Goal: Information Seeking & Learning: Learn about a topic

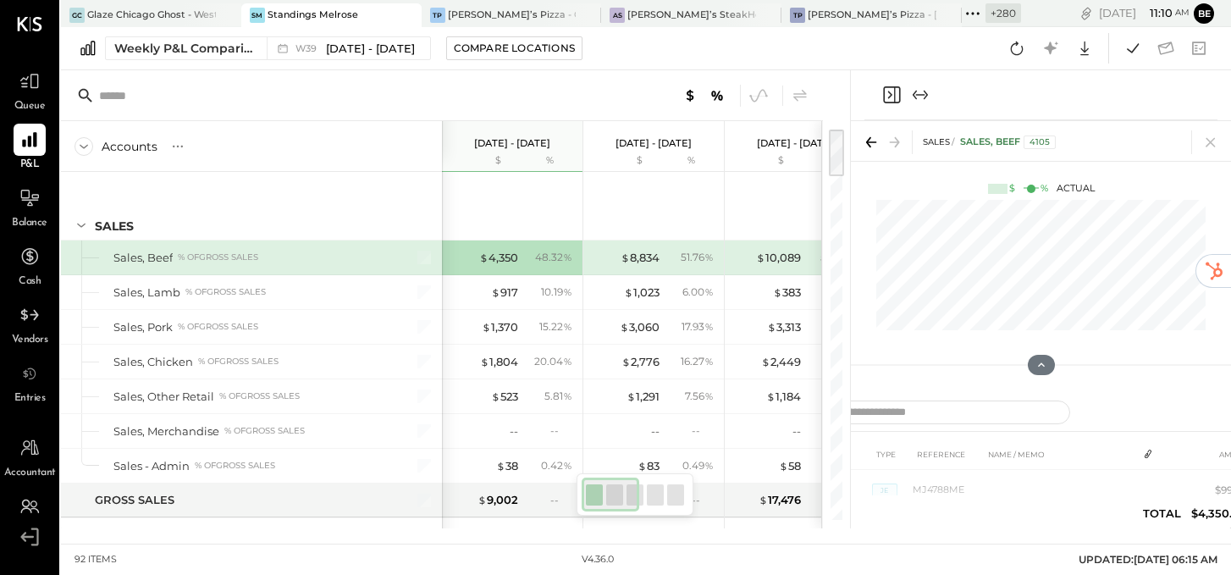
click at [890, 91] on icon "Close panel" at bounding box center [891, 95] width 20 height 20
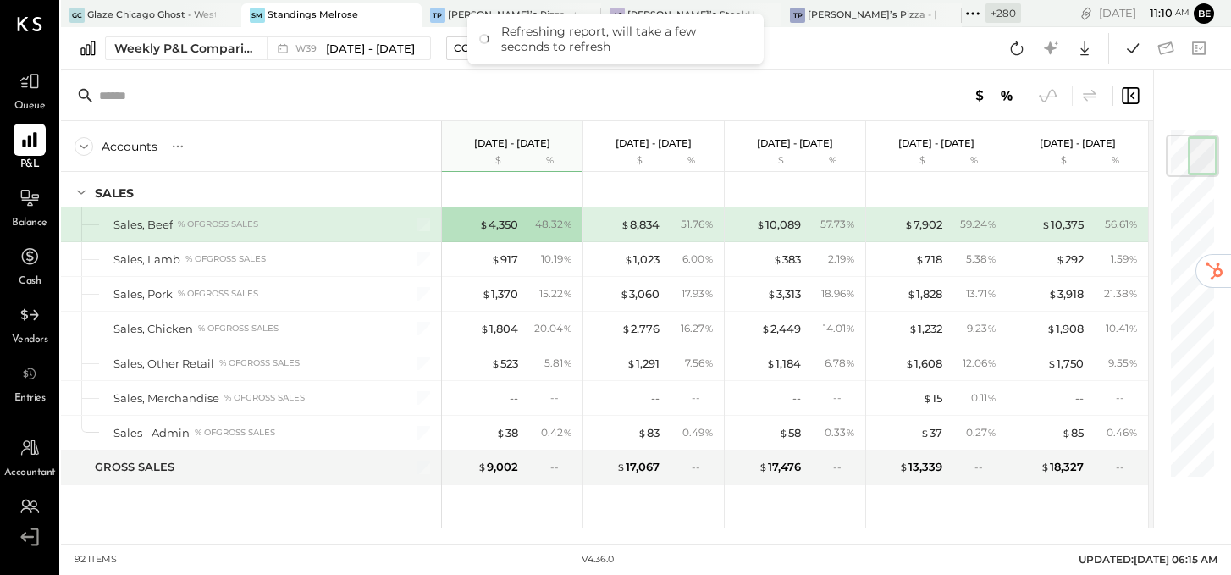
scroll to position [74, 0]
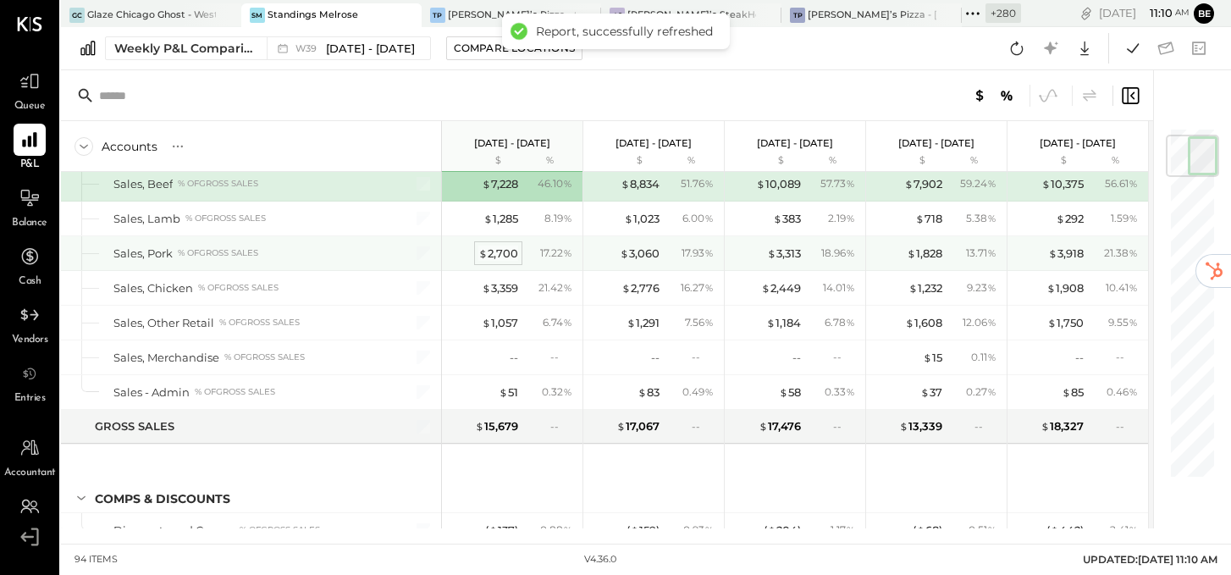
click at [488, 256] on span "$" at bounding box center [482, 253] width 9 height 14
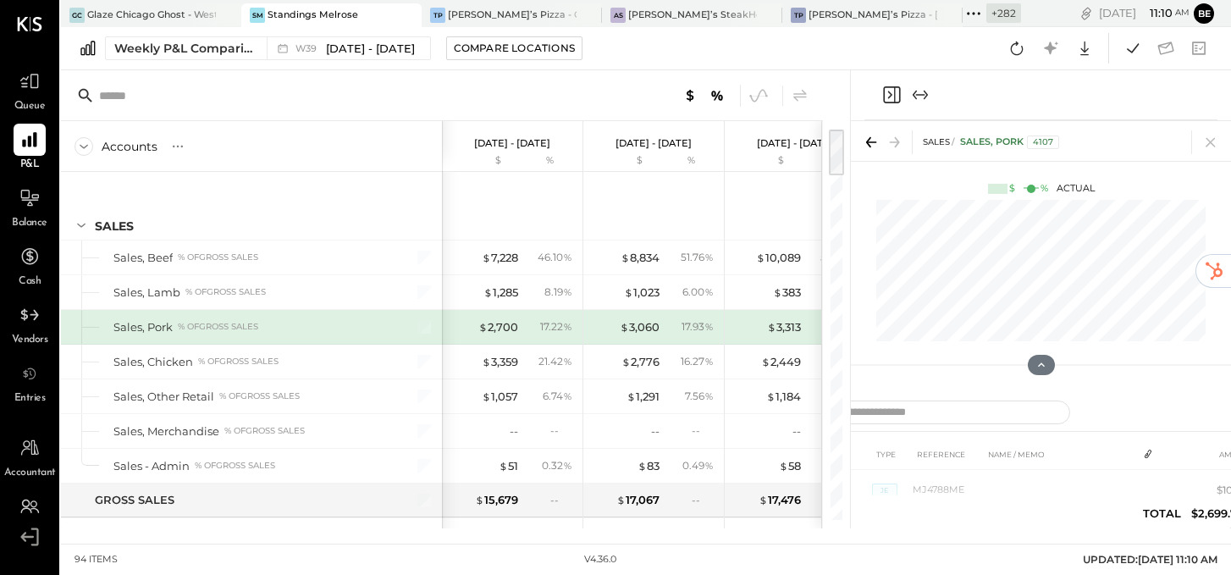
click at [891, 95] on icon "Close panel" at bounding box center [891, 95] width 20 height 20
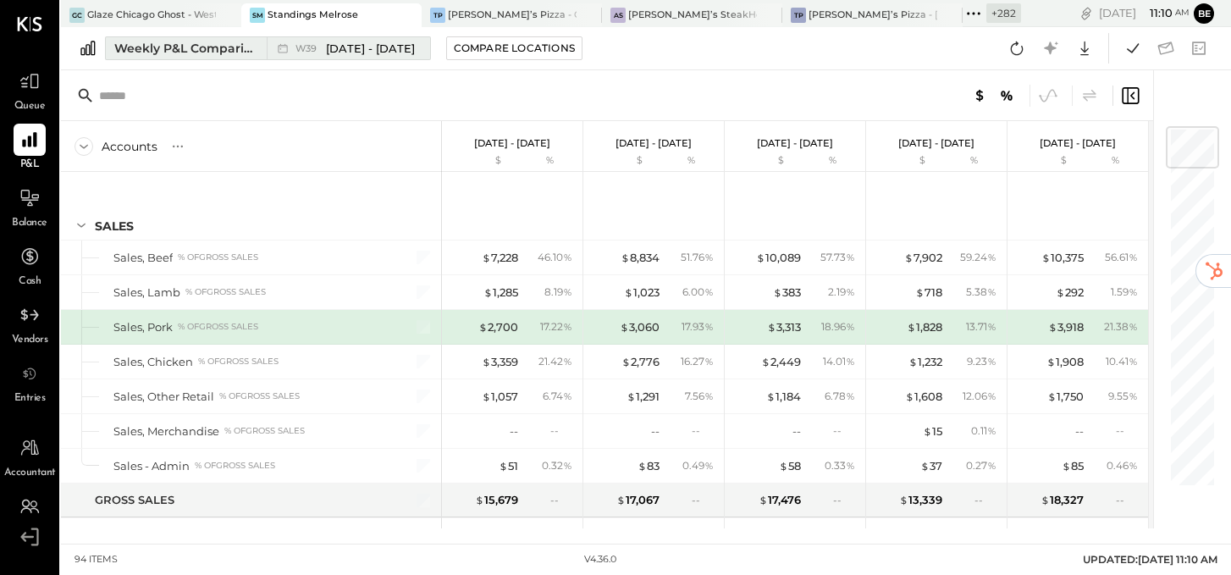
click at [373, 46] on span "[DATE] - [DATE]" at bounding box center [370, 49] width 89 height 16
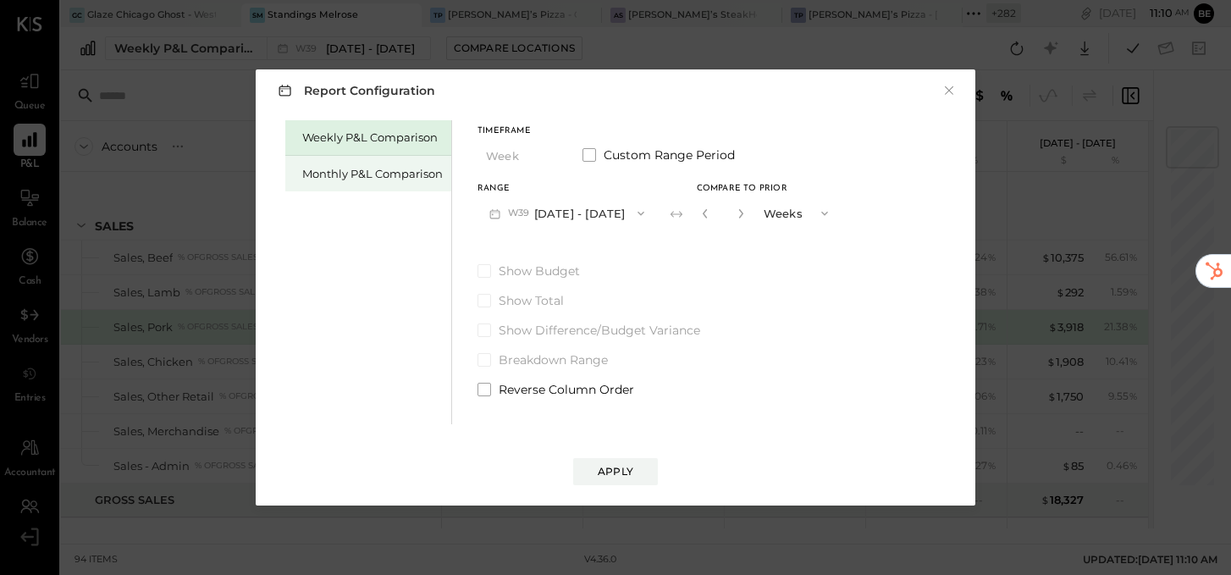
click at [377, 168] on div "Monthly P&L Comparison" at bounding box center [372, 174] width 141 height 16
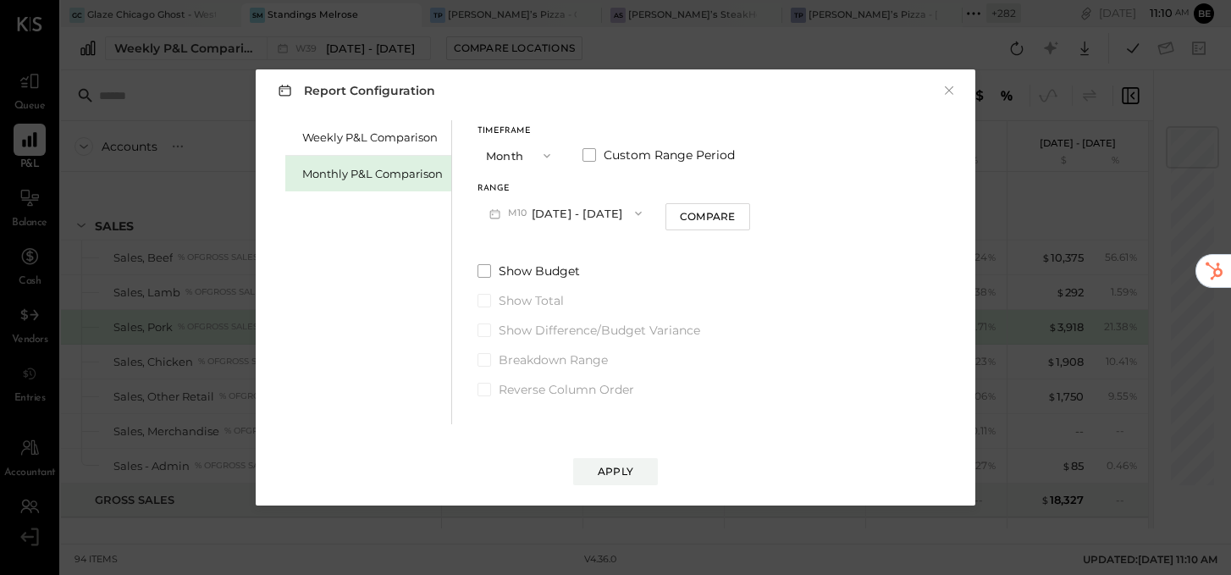
click at [569, 212] on button "M10 [DATE] - [DATE]" at bounding box center [565, 212] width 176 height 31
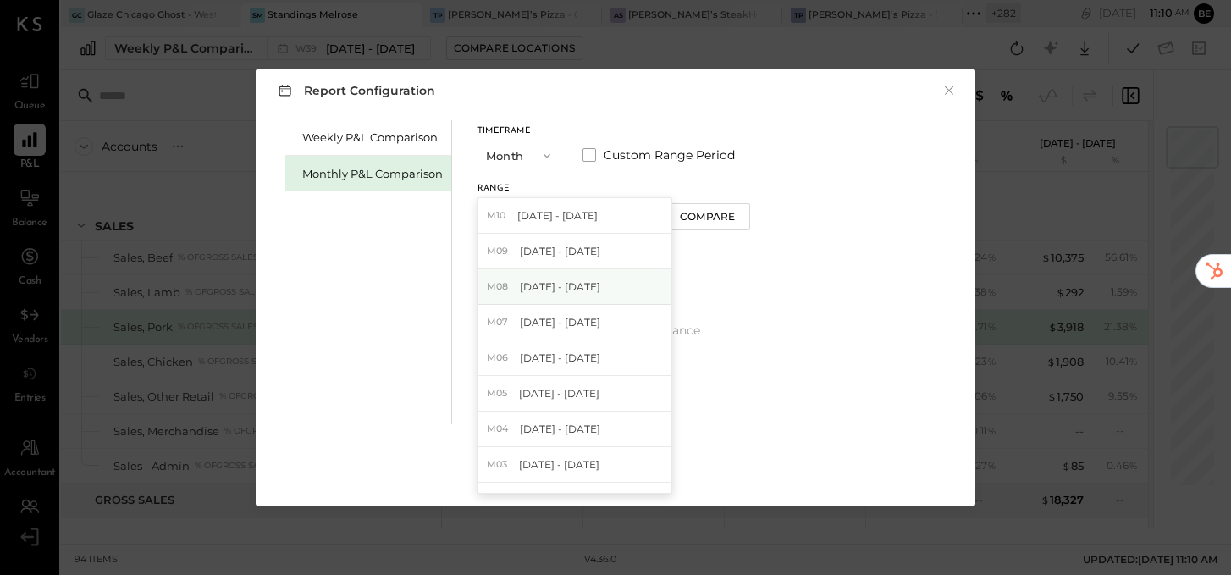
click at [563, 281] on span "[DATE] - [DATE]" at bounding box center [560, 286] width 80 height 14
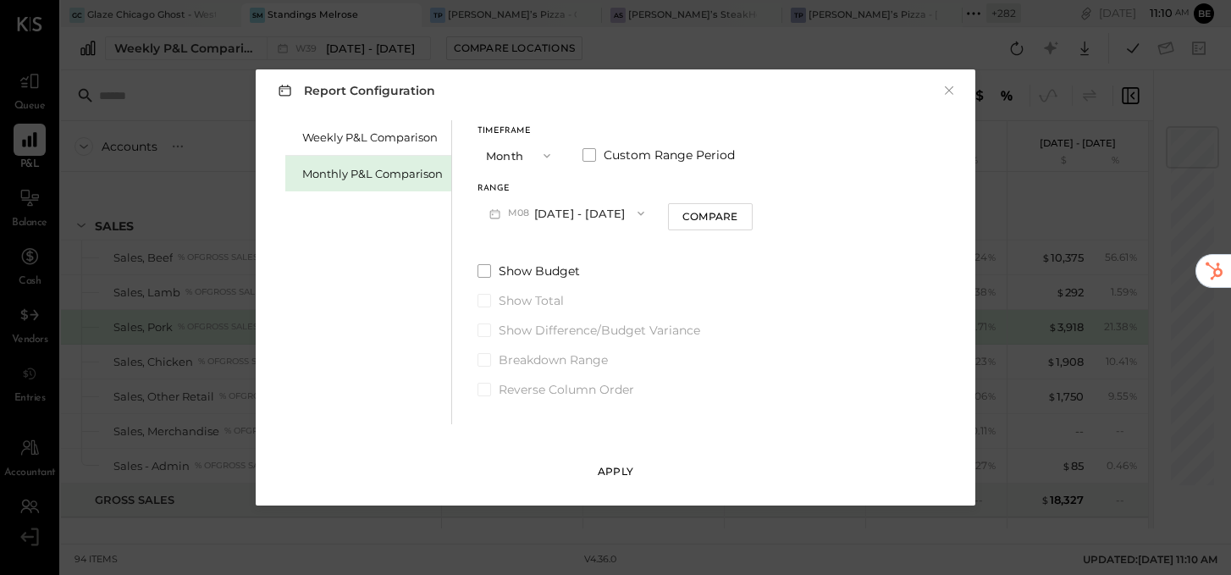
click at [615, 471] on div "Apply" at bounding box center [616, 471] width 36 height 14
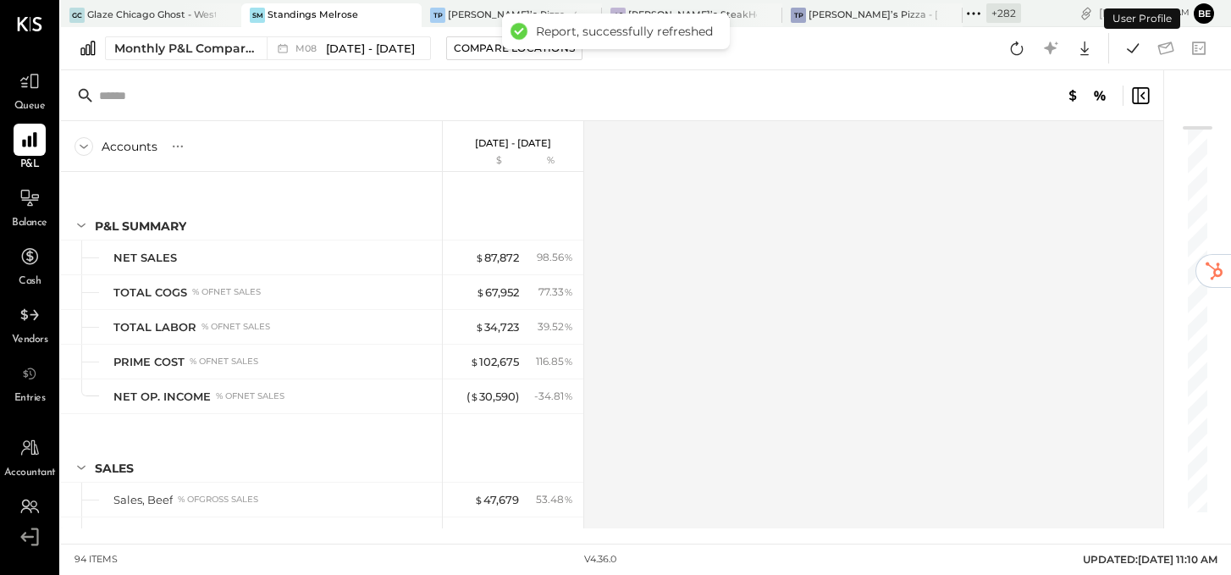
scroll to position [201, 0]
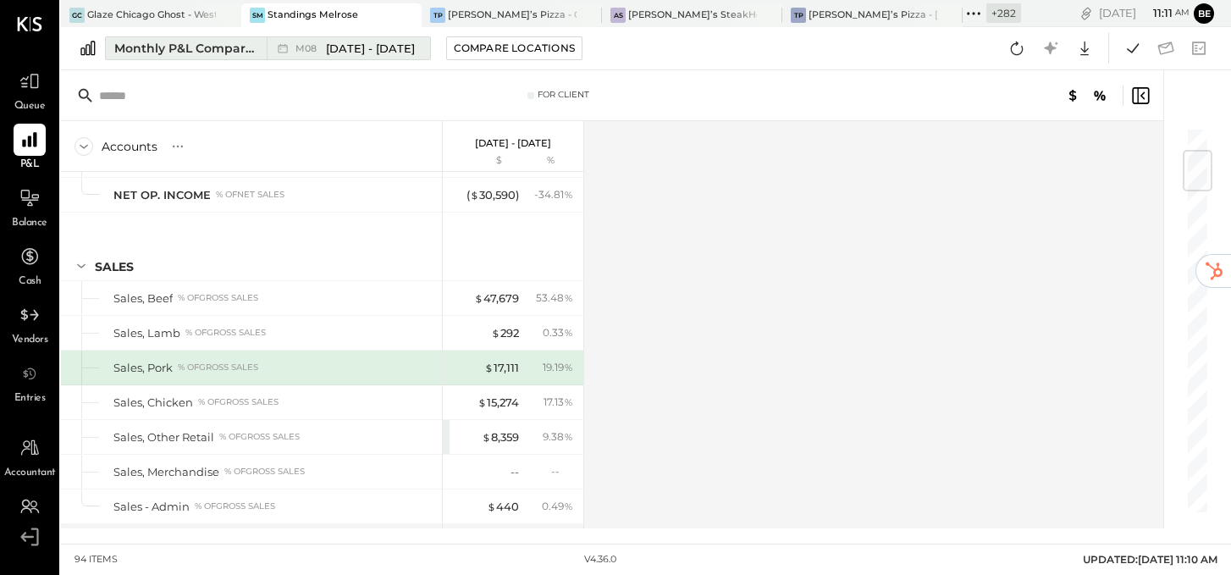
click at [373, 49] on span "[DATE] - [DATE]" at bounding box center [370, 49] width 89 height 16
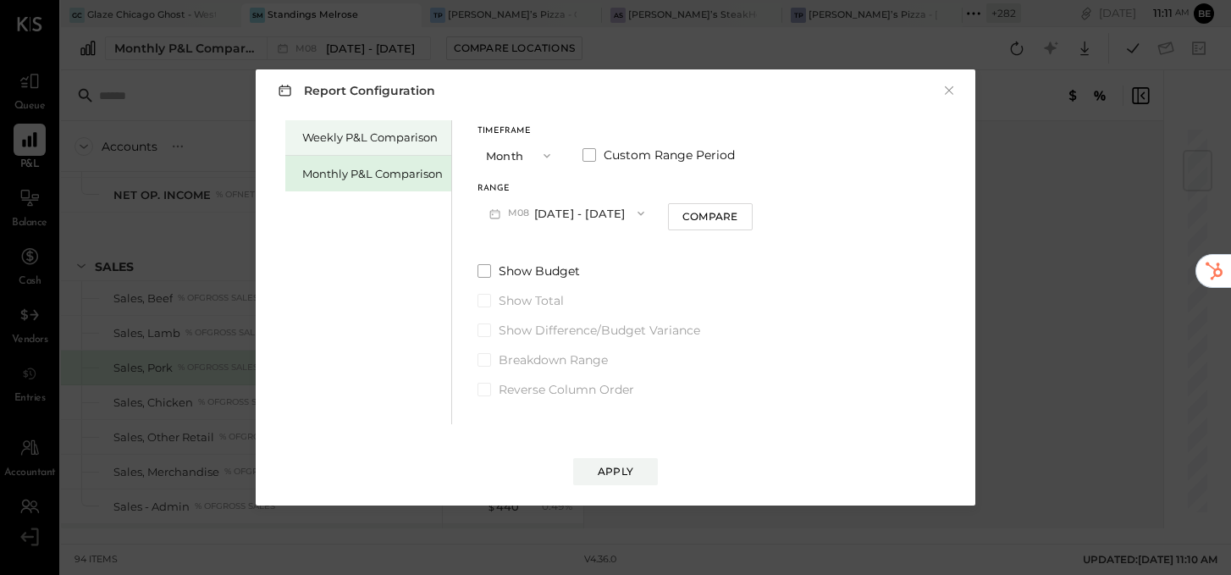
click at [380, 141] on div "Weekly P&L Comparison" at bounding box center [372, 138] width 141 height 16
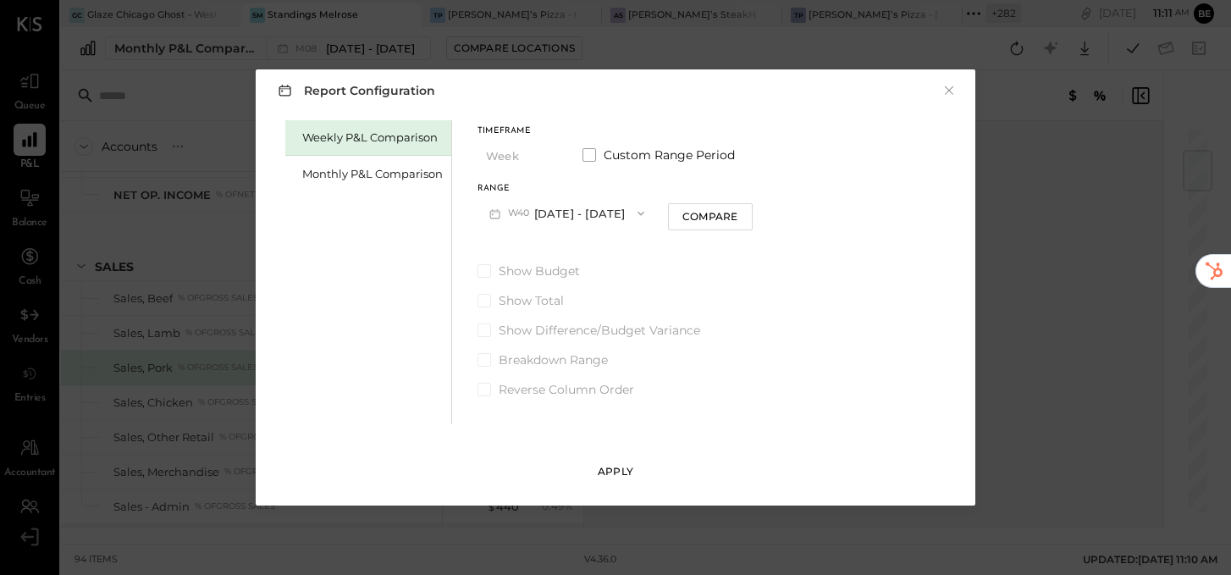
click at [613, 464] on div "Apply" at bounding box center [616, 471] width 36 height 14
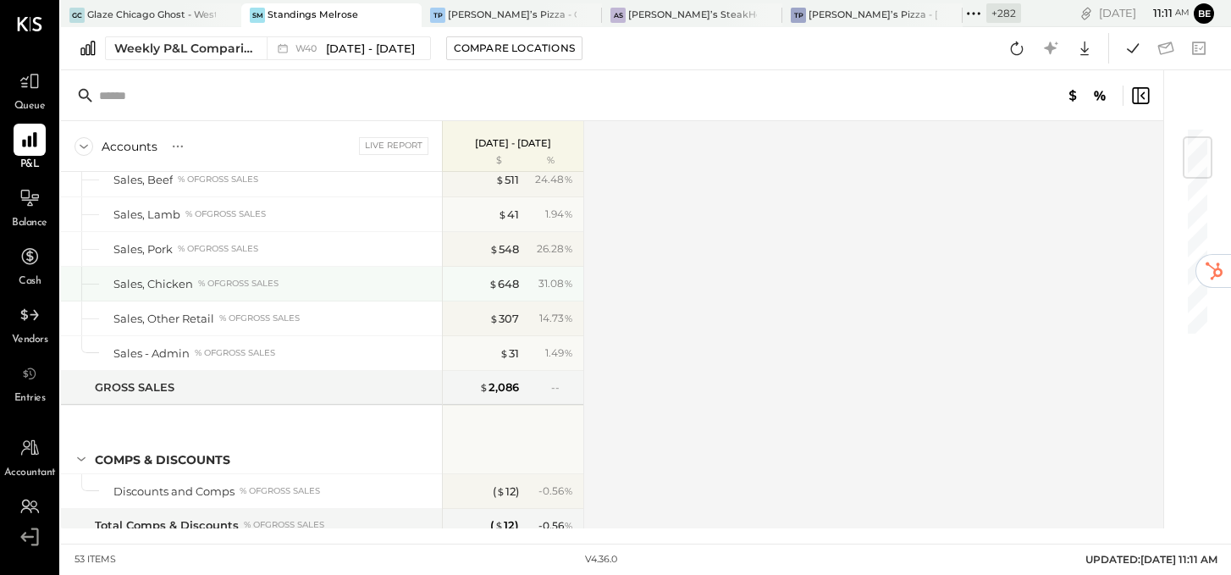
scroll to position [90, 0]
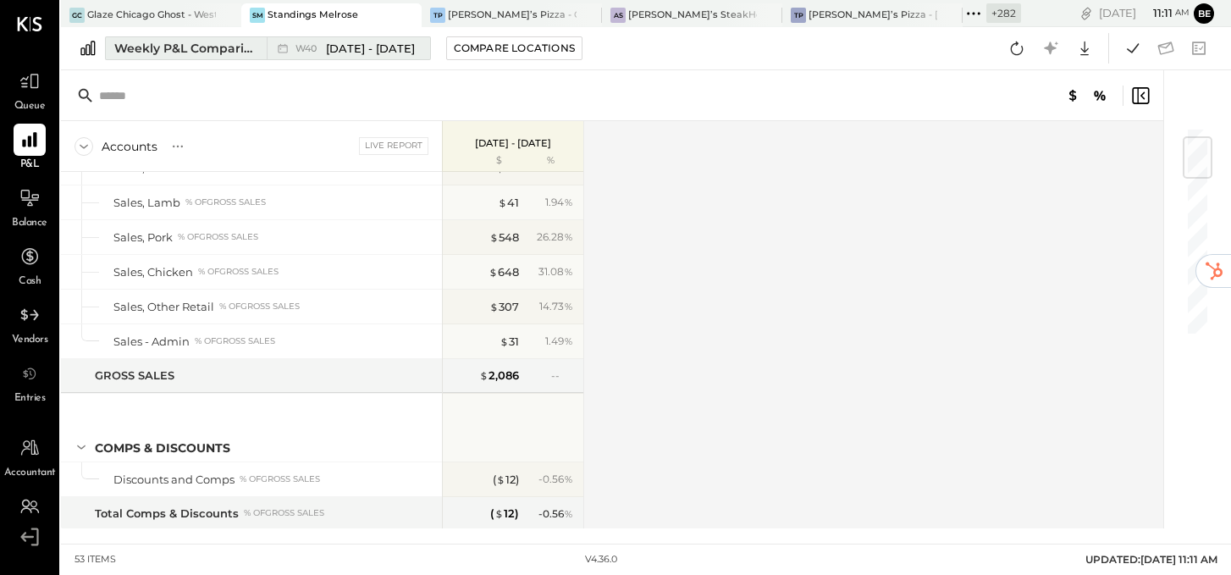
click at [323, 48] on div "W40 [DATE] - [DATE]" at bounding box center [354, 49] width 119 height 16
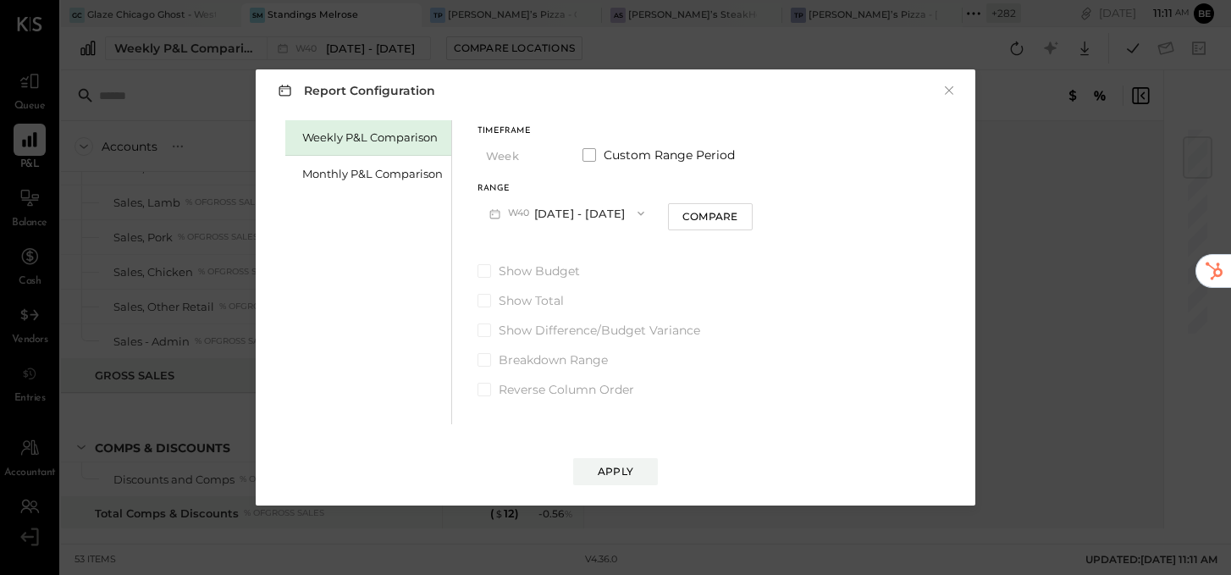
click at [568, 212] on button "W40 [DATE] - [DATE]" at bounding box center [566, 212] width 179 height 31
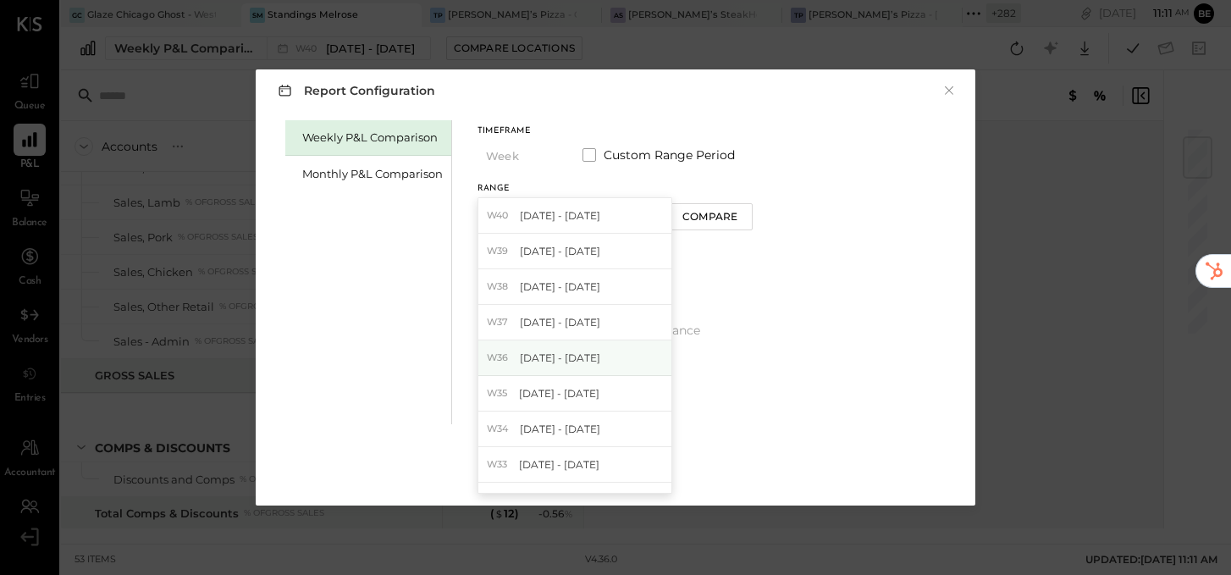
click at [571, 342] on div "W36 [DATE] - [DATE]" at bounding box center [574, 358] width 193 height 36
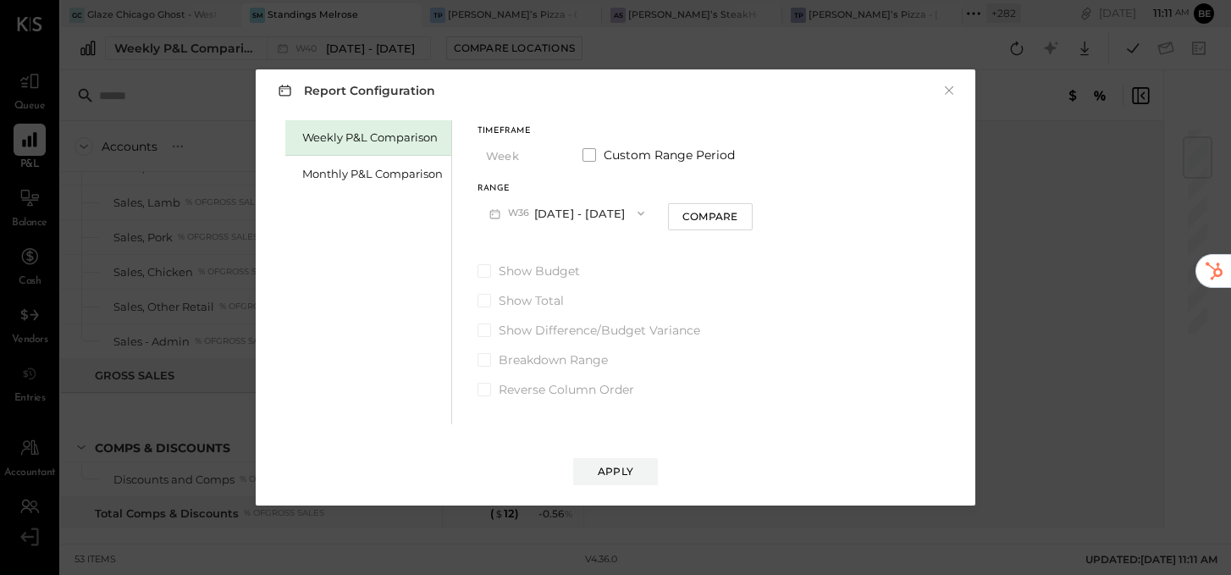
click at [615, 498] on div "Report Configuration × Weekly P&L Comparison Monthly P&L Comparison Timeframe W…" at bounding box center [615, 287] width 719 height 436
click at [612, 480] on button "Apply" at bounding box center [615, 471] width 85 height 27
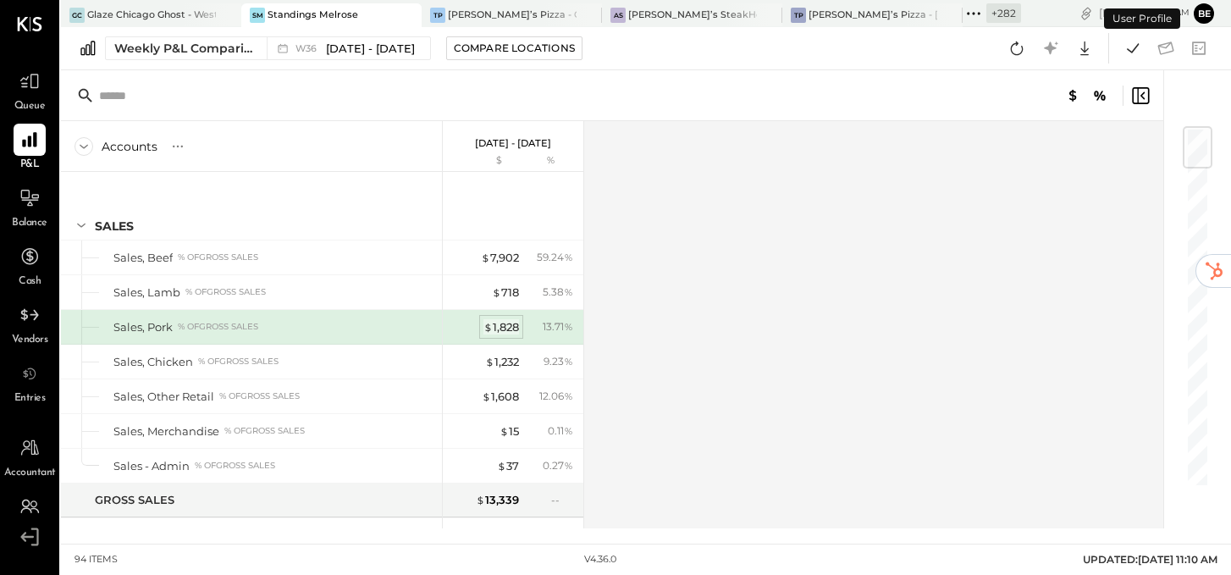
click at [518, 328] on div "$ 1,828" at bounding box center [501, 327] width 36 height 16
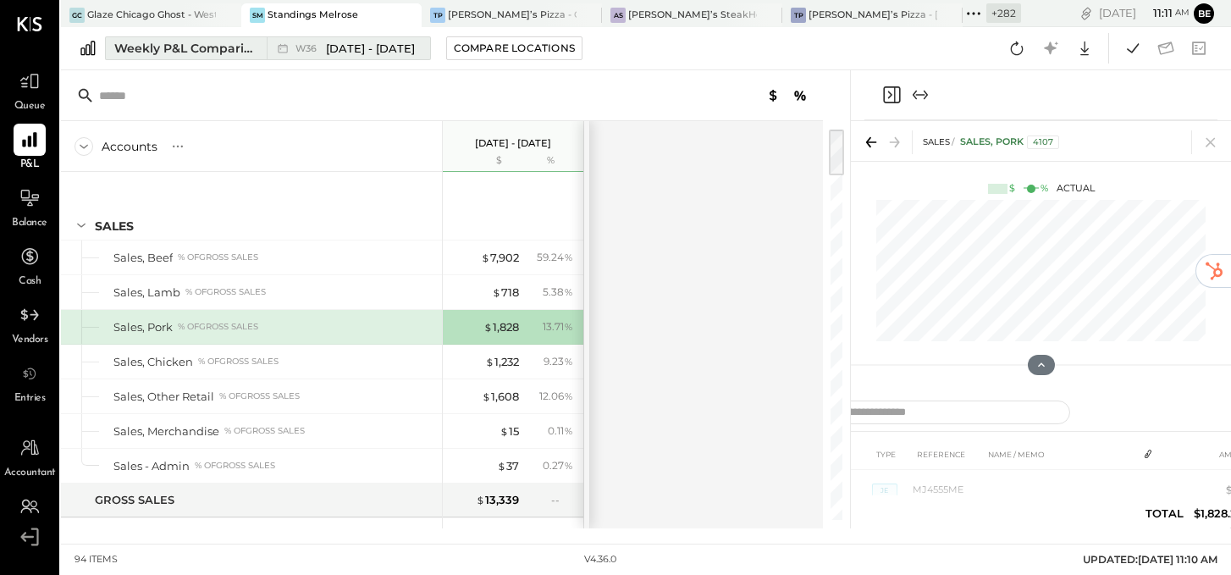
click at [389, 46] on span "[DATE] - [DATE]" at bounding box center [370, 49] width 89 height 16
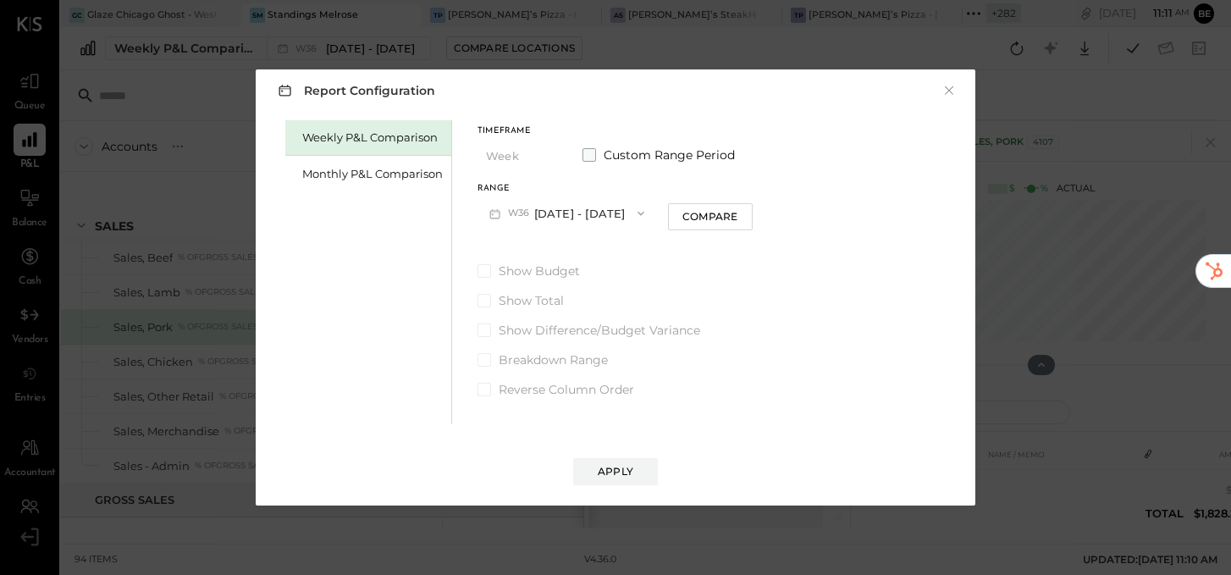
click at [586, 151] on span at bounding box center [589, 155] width 14 height 14
click at [499, 210] on icon "button" at bounding box center [495, 214] width 18 height 18
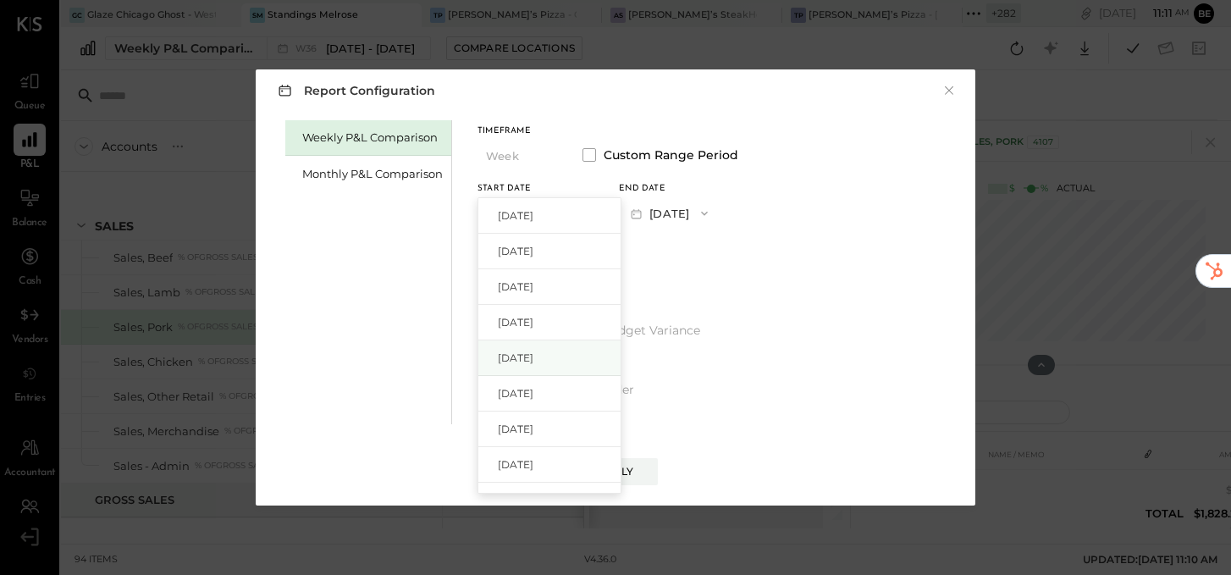
click at [518, 357] on span "[DATE]" at bounding box center [516, 357] width 36 height 14
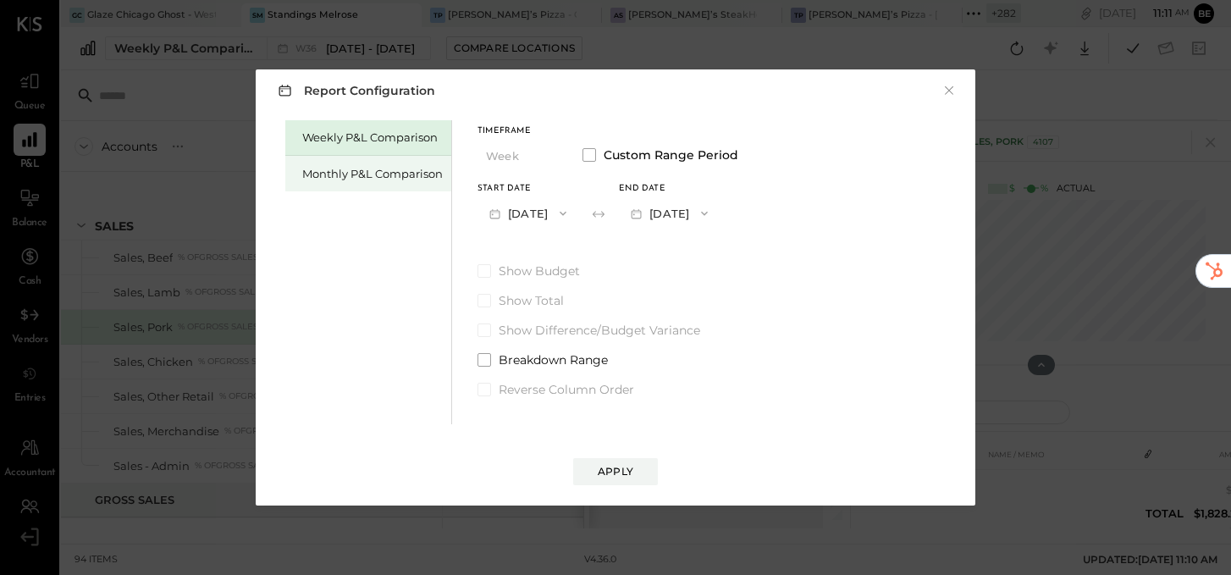
click at [378, 168] on div "Monthly P&L Comparison" at bounding box center [372, 174] width 141 height 16
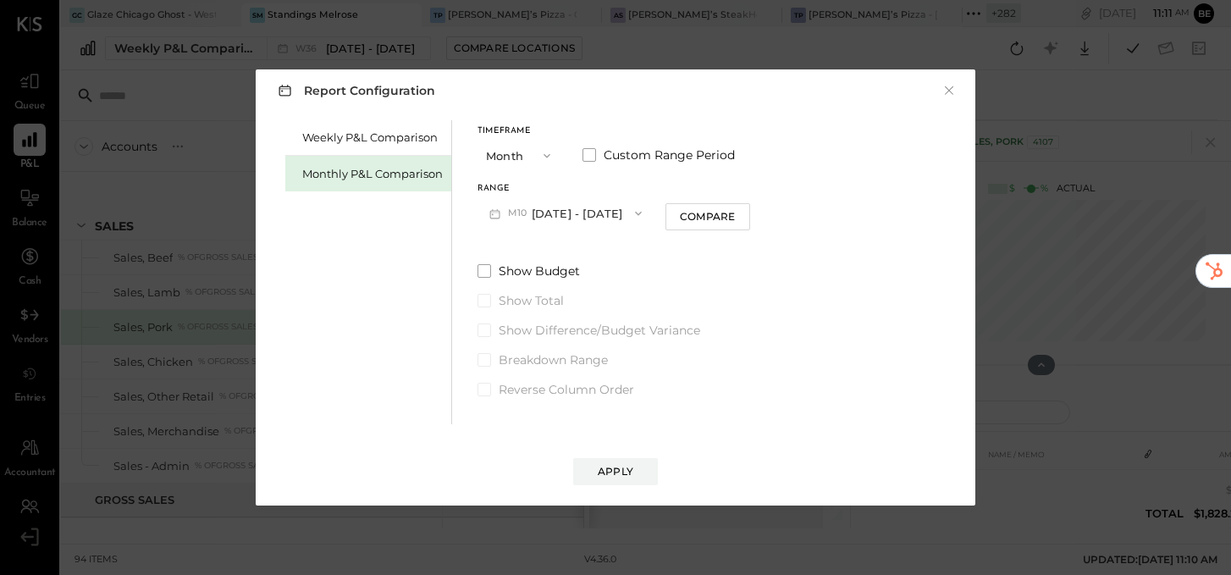
click at [631, 213] on icon "button" at bounding box center [638, 214] width 14 height 14
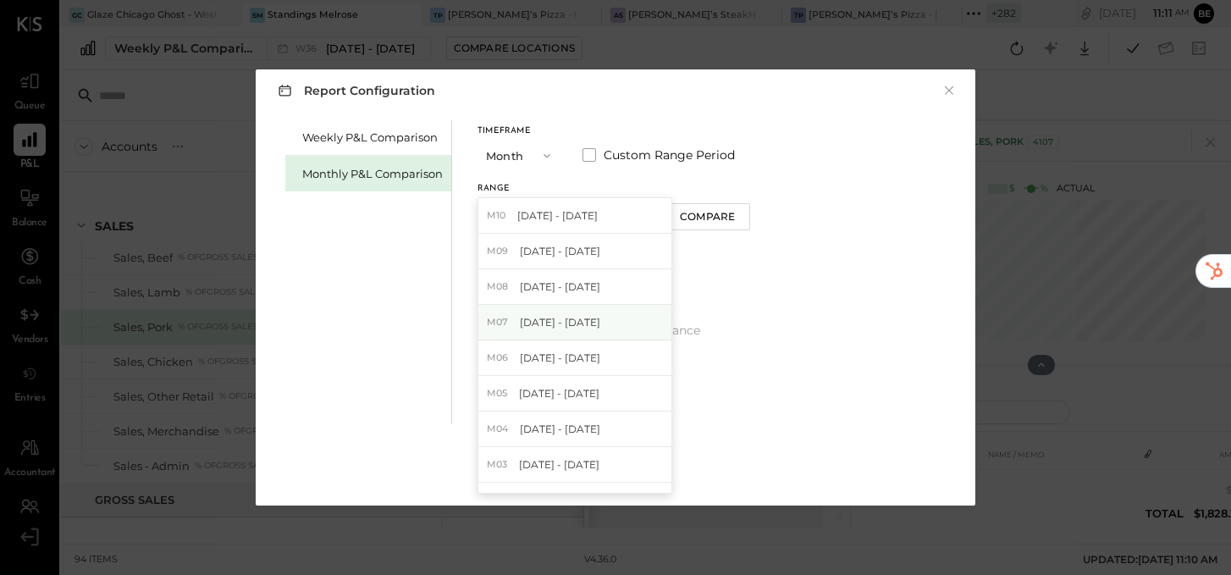
click at [597, 328] on div "M07 [DATE] - [DATE]" at bounding box center [574, 323] width 193 height 36
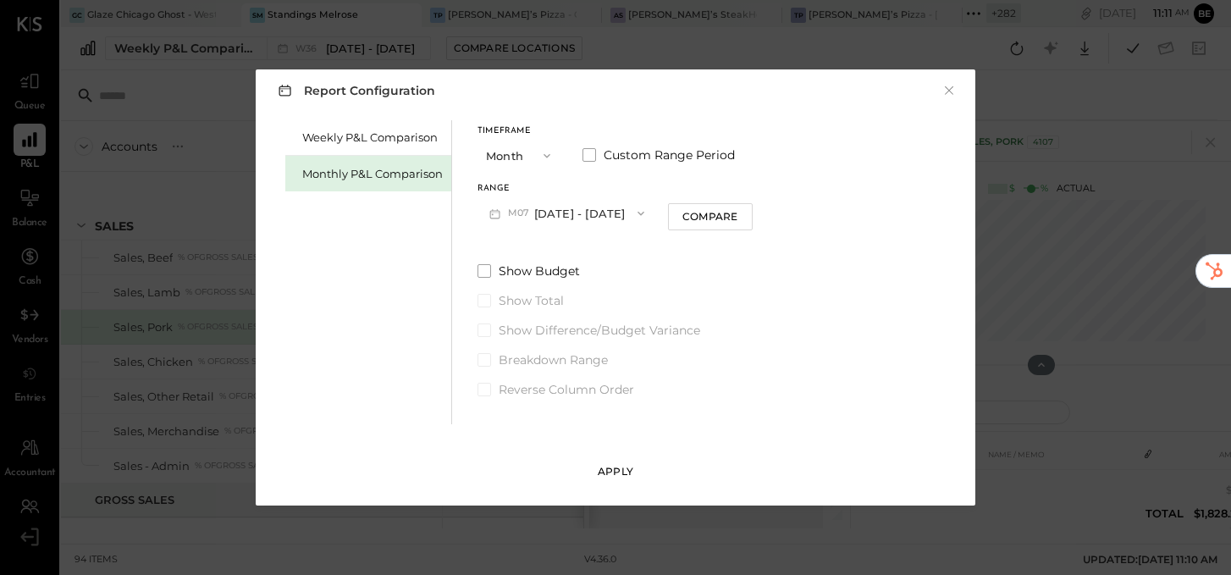
click at [623, 469] on div "Apply" at bounding box center [616, 471] width 36 height 14
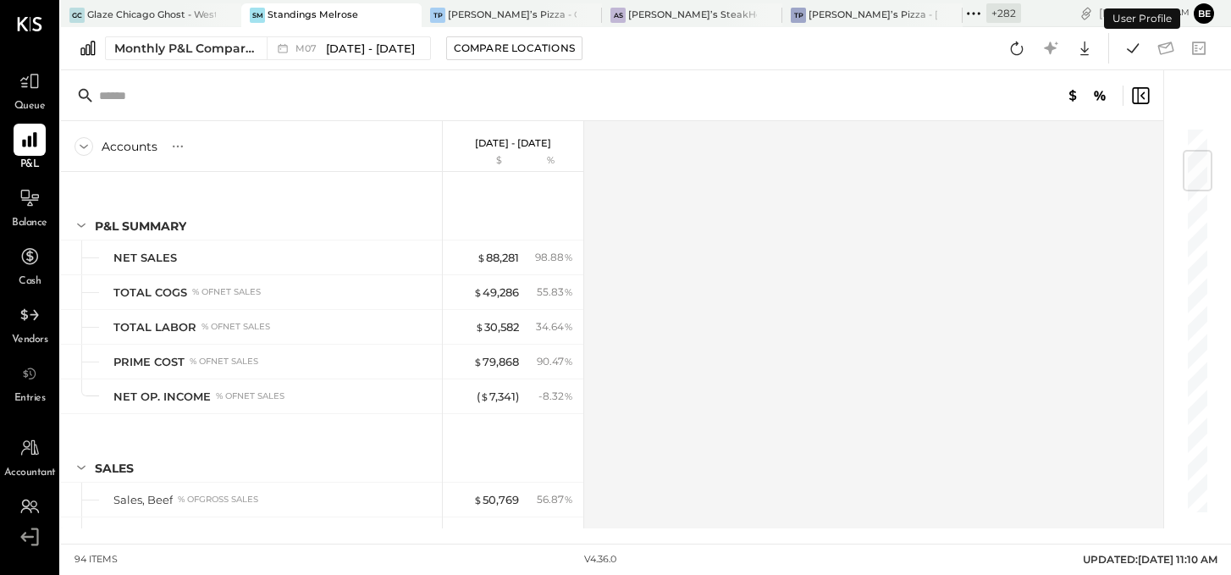
scroll to position [201, 0]
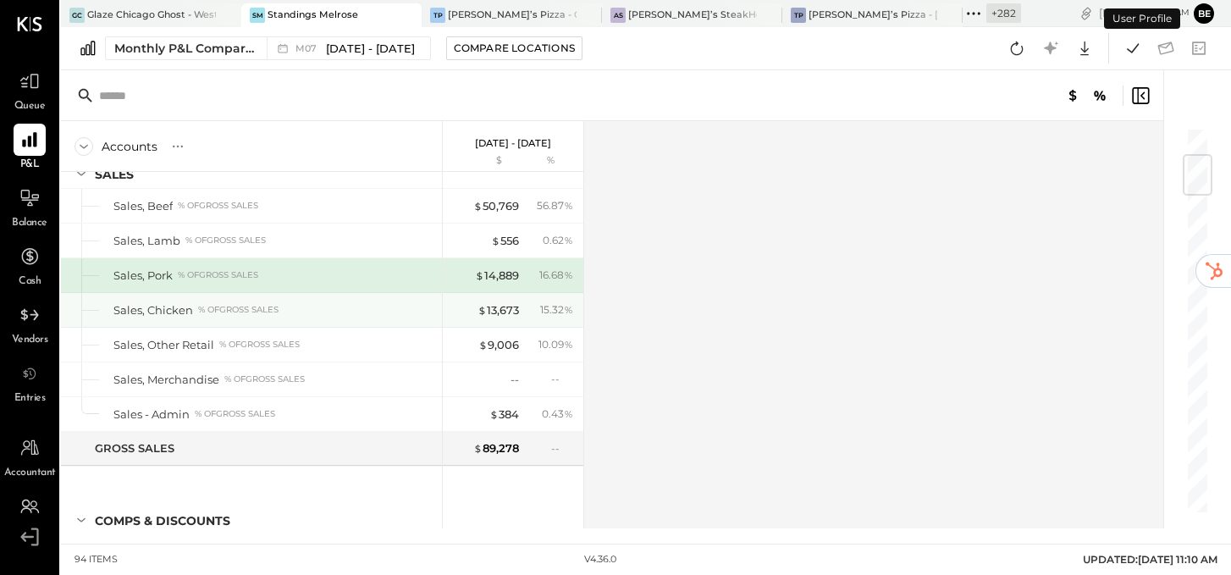
scroll to position [297, 0]
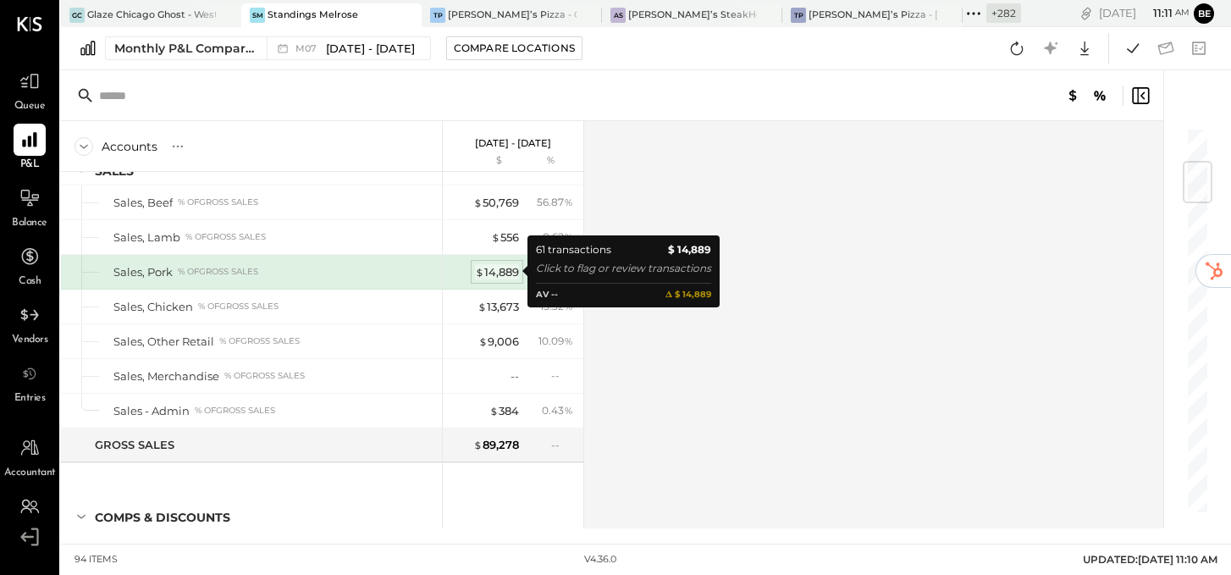
click at [492, 277] on div "$ 14,889" at bounding box center [497, 272] width 44 height 16
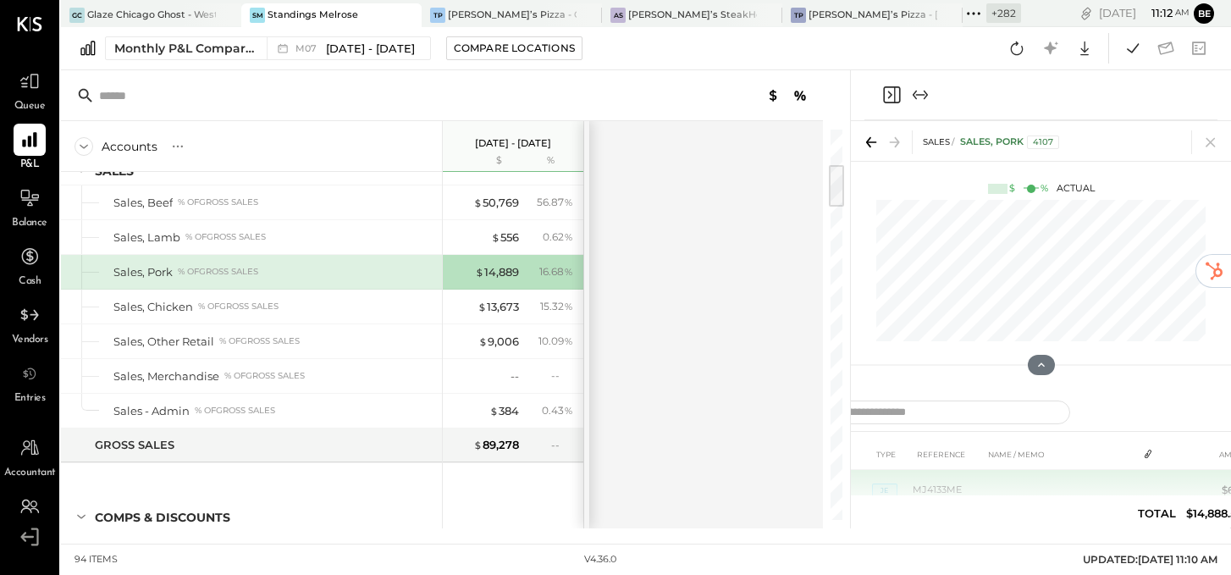
click at [982, 488] on td "MJ4133ME" at bounding box center [947, 490] width 71 height 41
click at [925, 481] on td "MJ4133ME" at bounding box center [947, 490] width 71 height 41
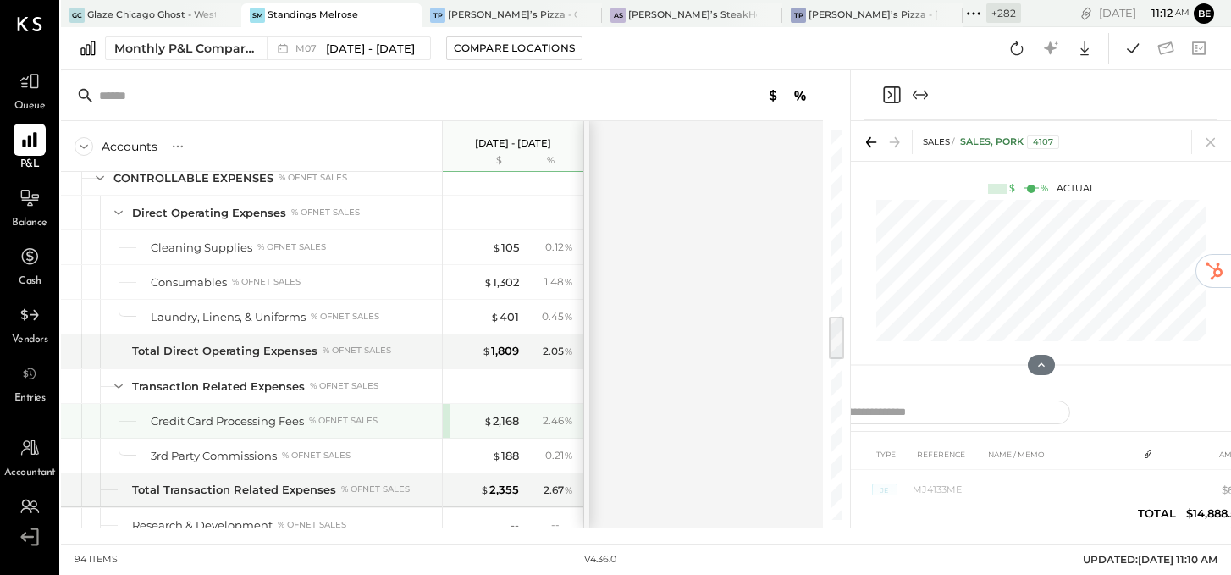
scroll to position [1560, 0]
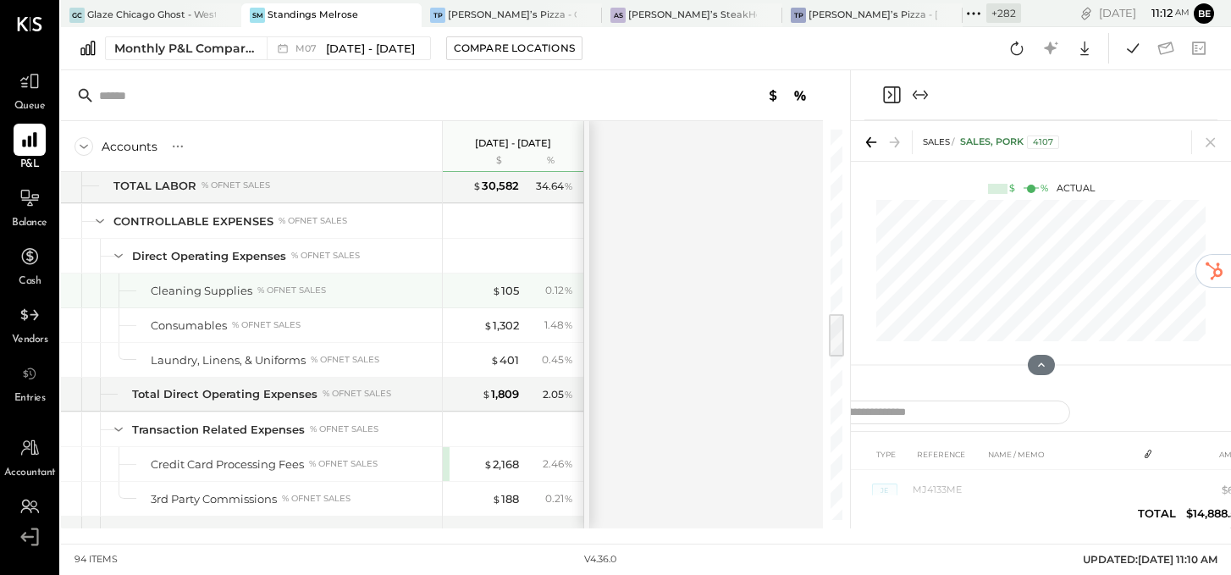
click at [190, 290] on div "Cleaning Supplies" at bounding box center [202, 291] width 102 height 16
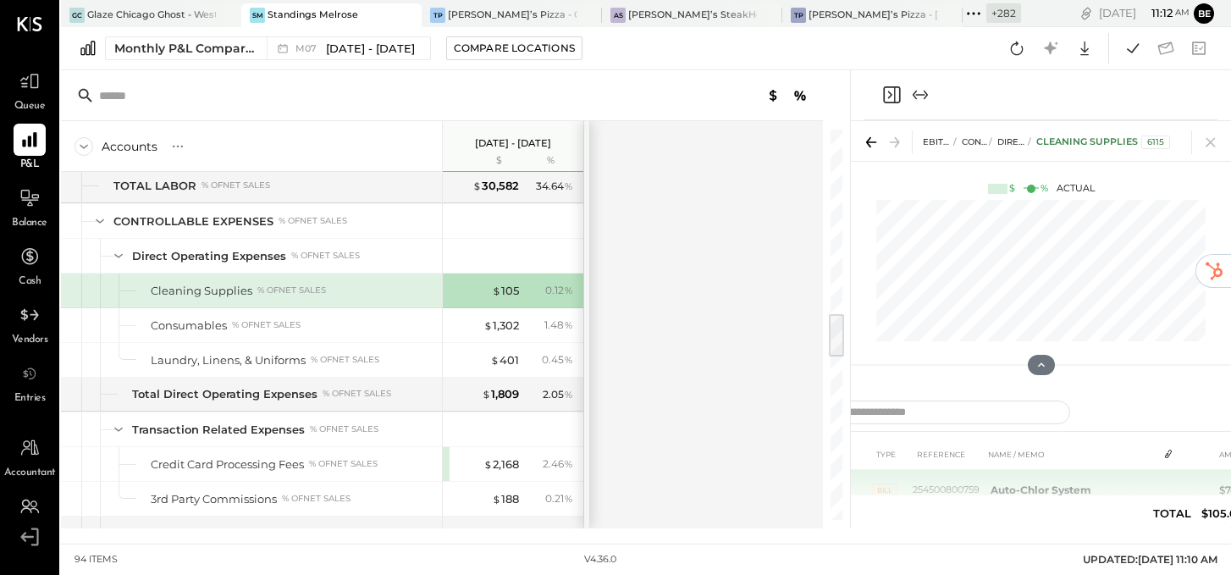
click at [1050, 483] on b "Auto-Chlor System" at bounding box center [1040, 489] width 101 height 13
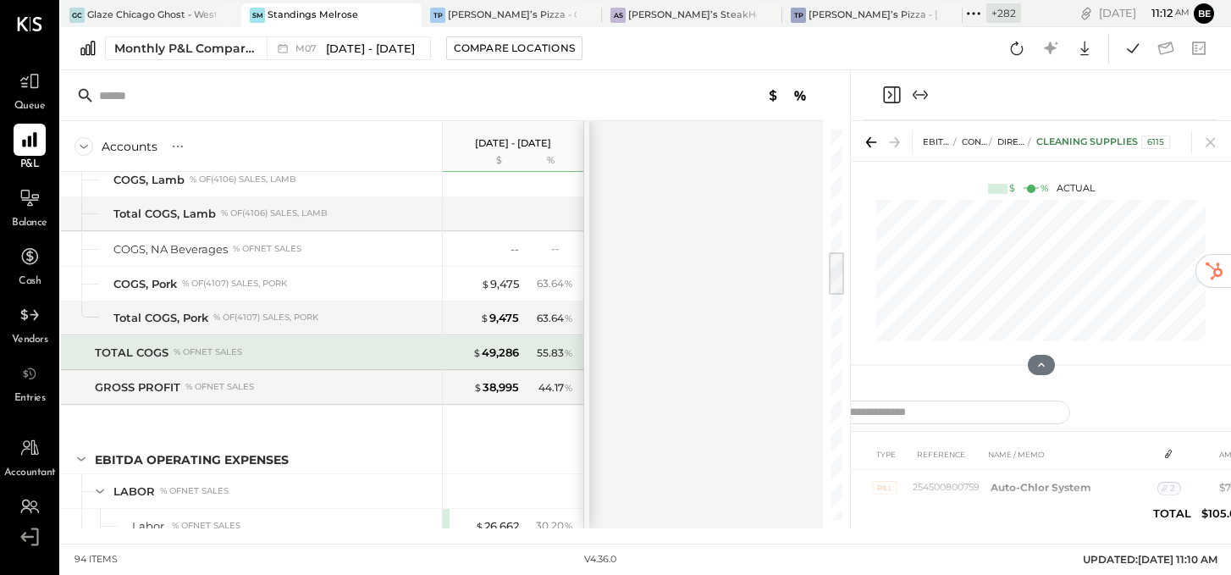
scroll to position [1024, 0]
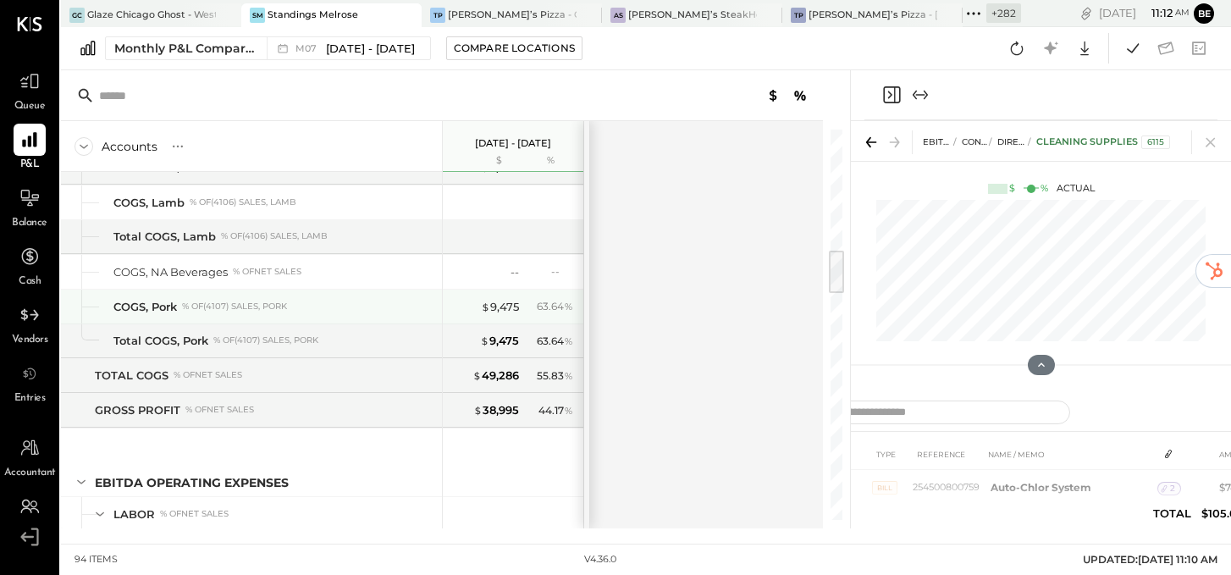
click at [311, 300] on div "COGS, Pork % of (4107) Sales, Pork" at bounding box center [274, 307] width 322 height 16
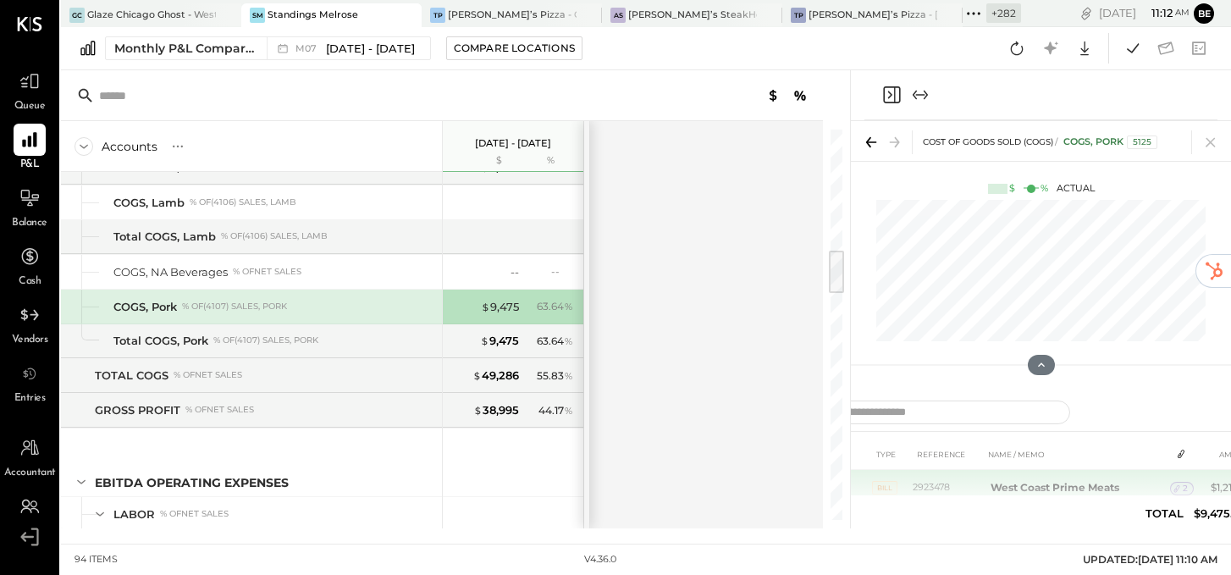
click at [1178, 488] on icon at bounding box center [1177, 488] width 12 height 12
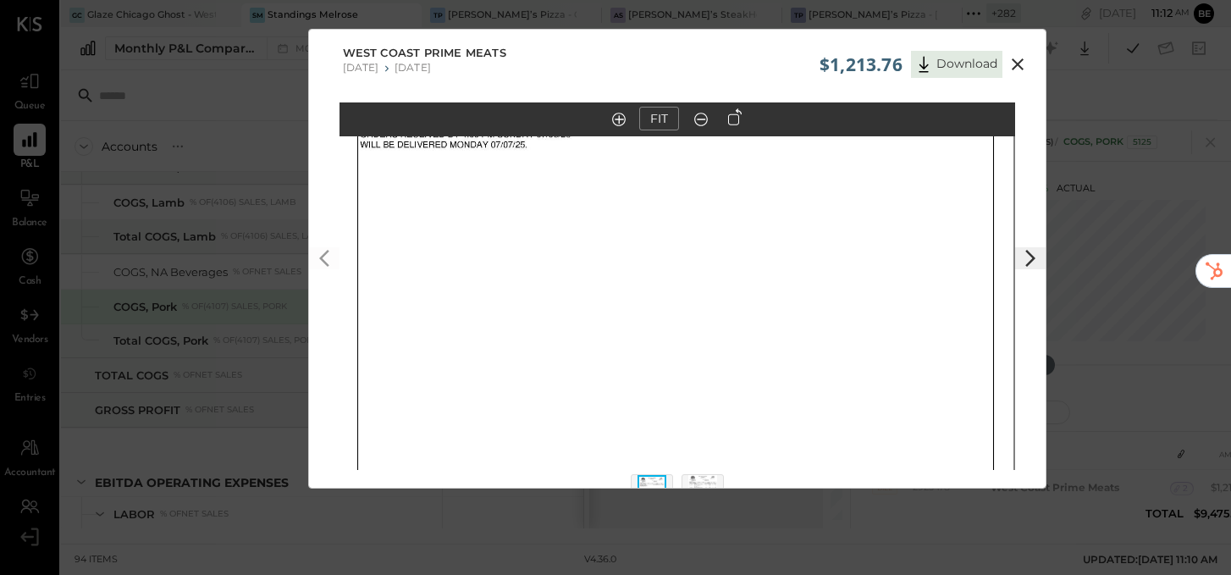
drag, startPoint x: 901, startPoint y: 305, endPoint x: 884, endPoint y: 509, distance: 204.7
click at [884, 509] on div "$1,213.76 Download West Coast Prime Meats [DATE] [DATE] FIT" at bounding box center [615, 287] width 1231 height 575
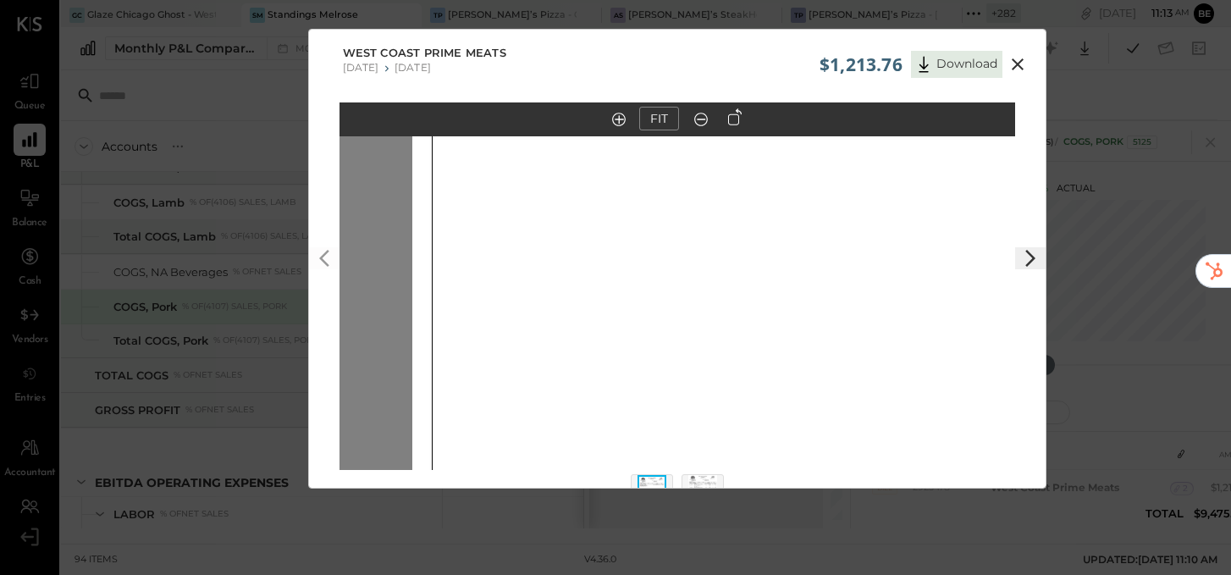
click at [1202, 504] on div "$1,213.76 Download West Coast Prime Meats [DATE] [DATE] FIT" at bounding box center [615, 287] width 1231 height 575
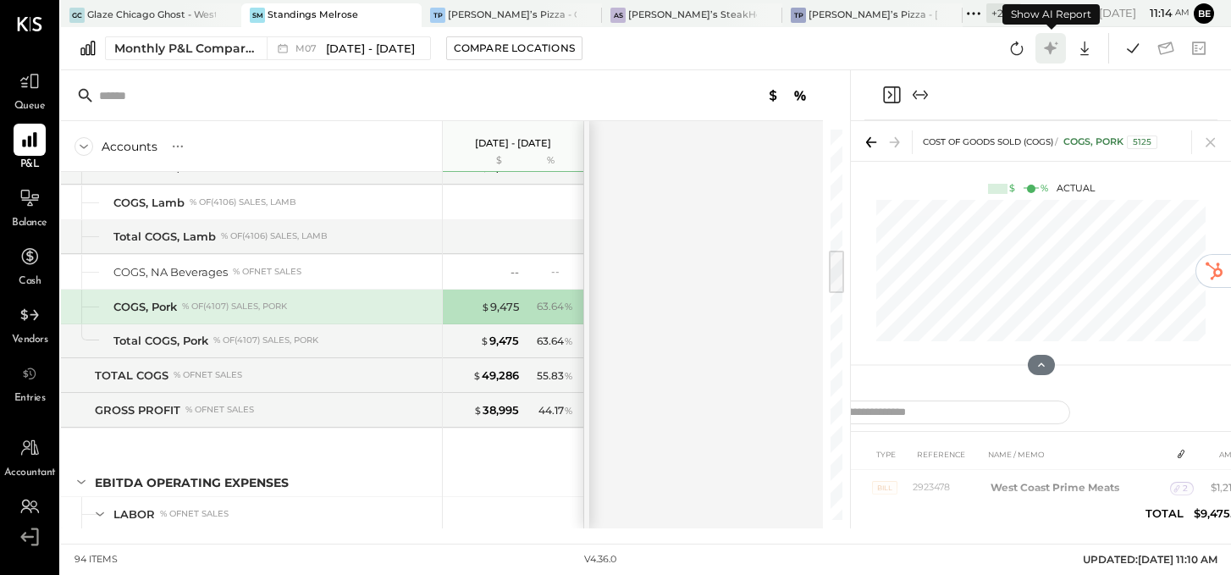
click at [1053, 52] on icon at bounding box center [1050, 48] width 22 height 22
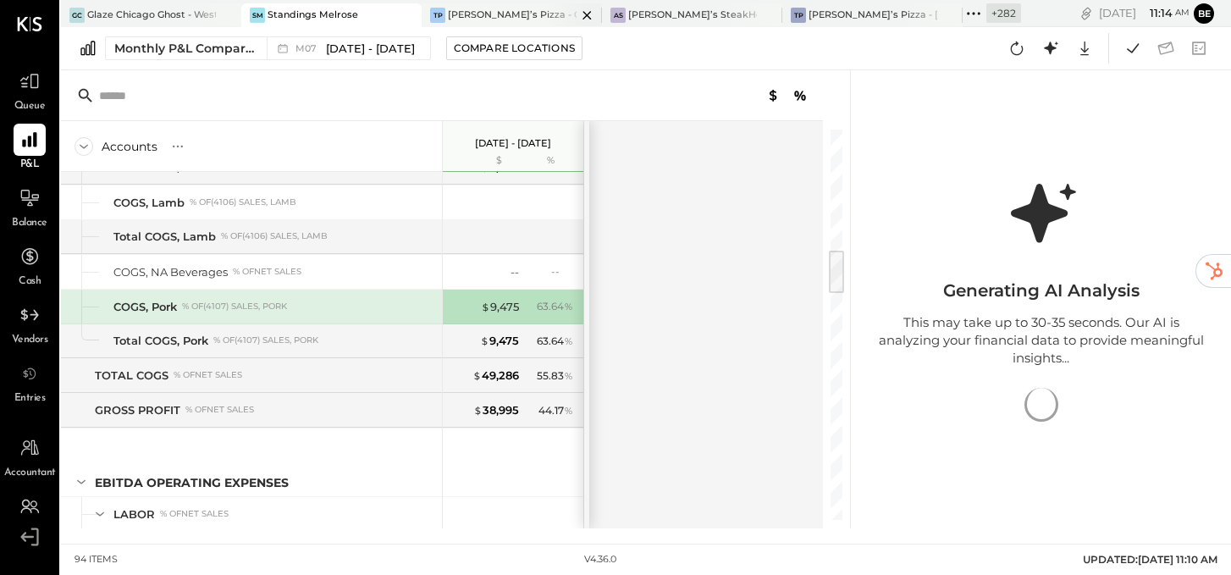
click at [499, 19] on div "[PERSON_NAME]’s Pizza - Original" at bounding box center [512, 15] width 129 height 14
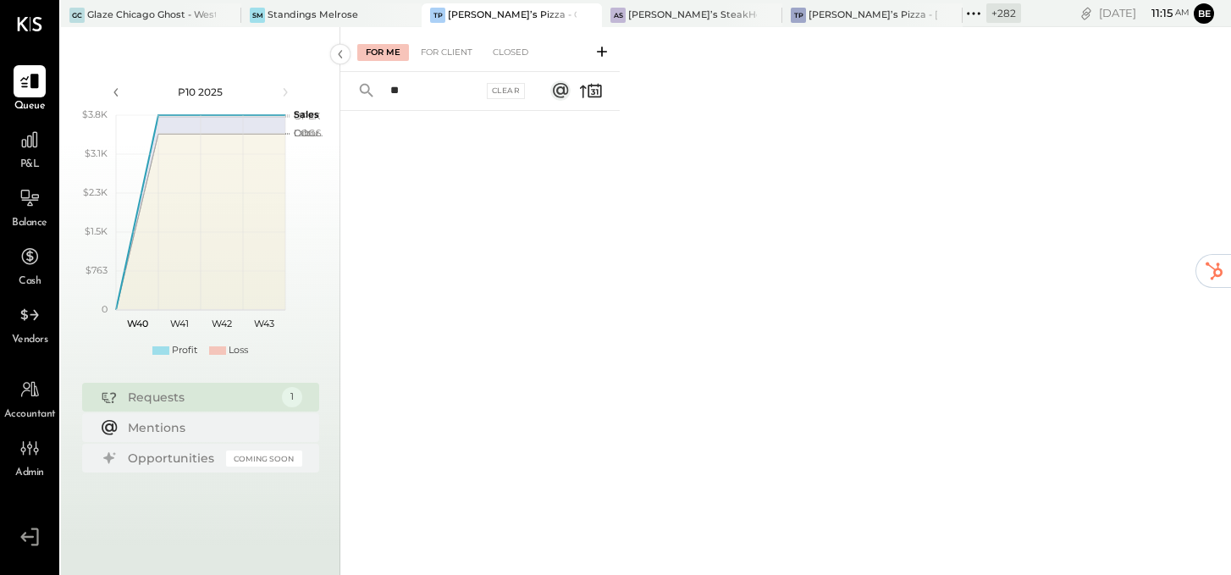
type input "*"
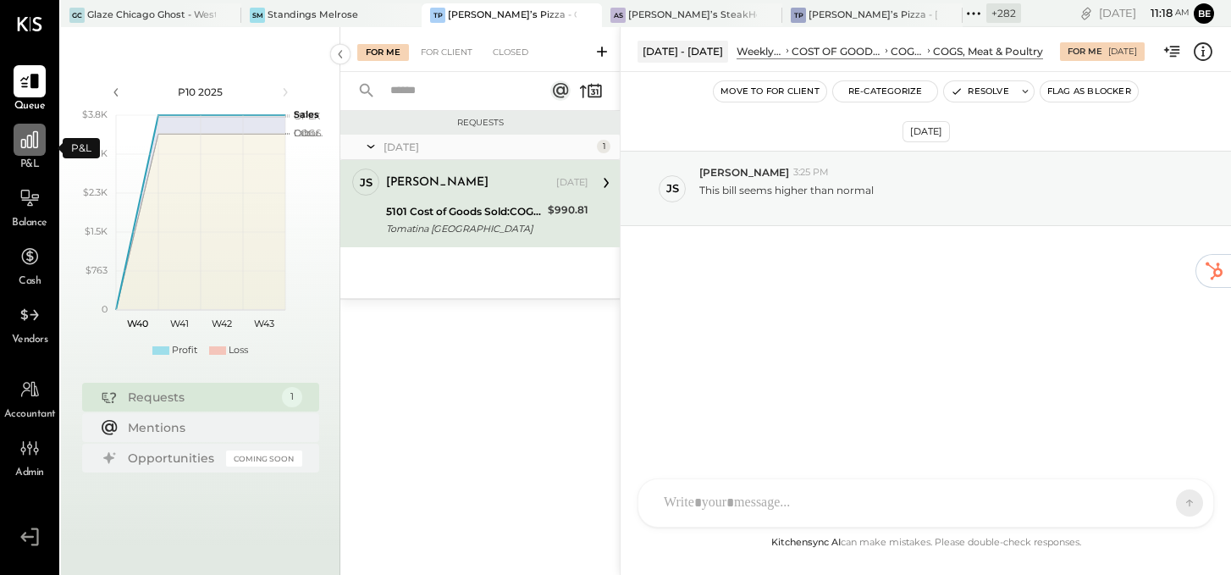
click at [36, 146] on icon at bounding box center [30, 140] width 22 height 22
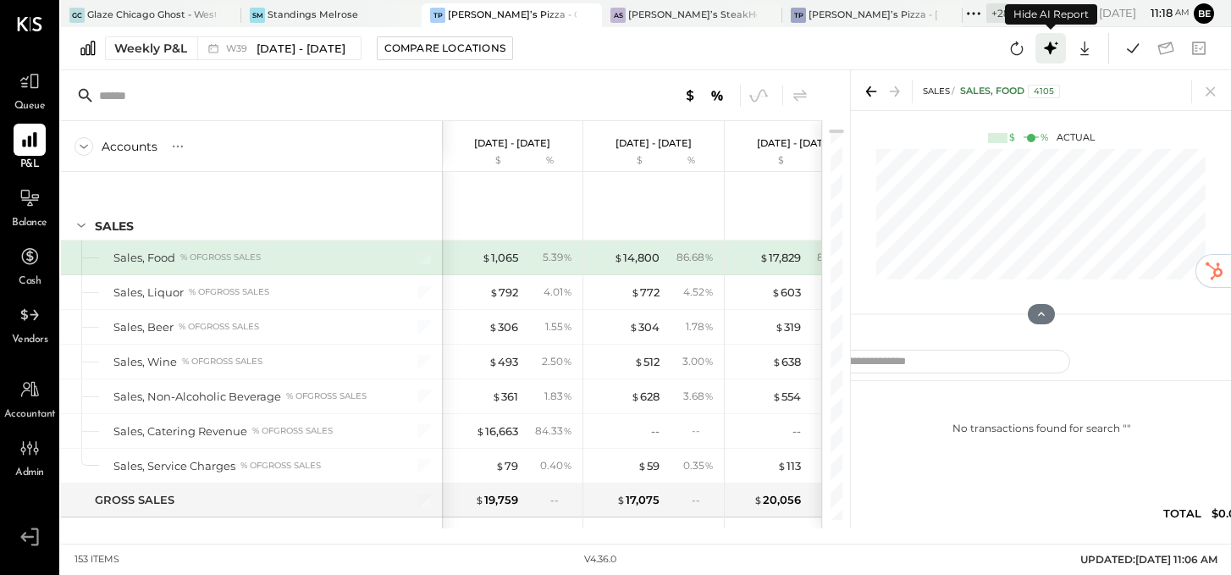
click at [1051, 43] on icon at bounding box center [1050, 48] width 22 height 22
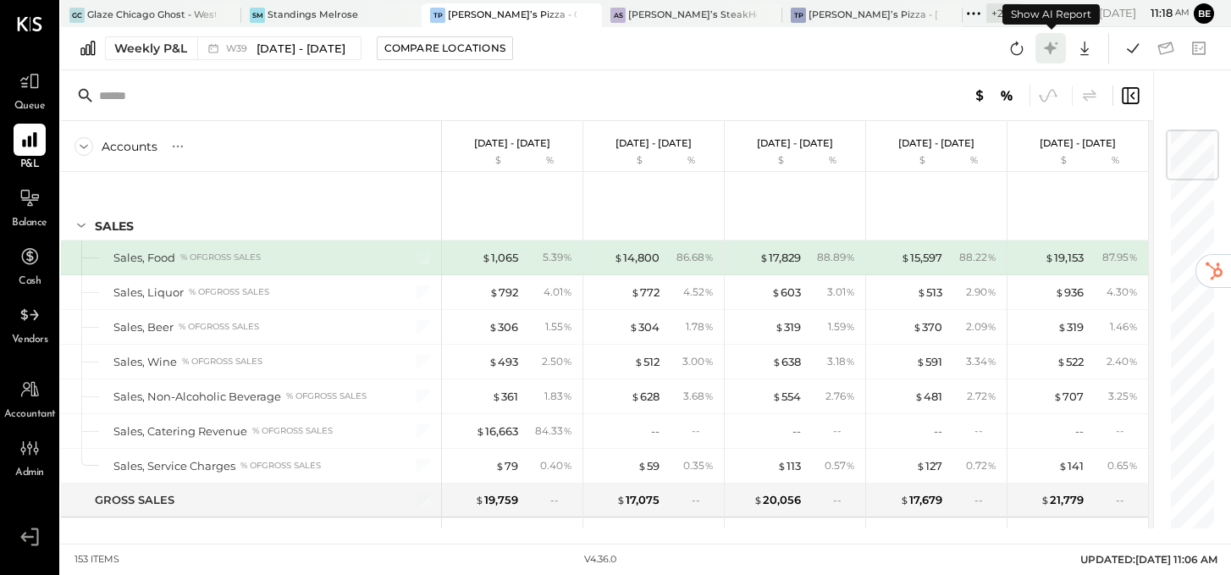
click at [1051, 43] on icon at bounding box center [1050, 48] width 22 height 22
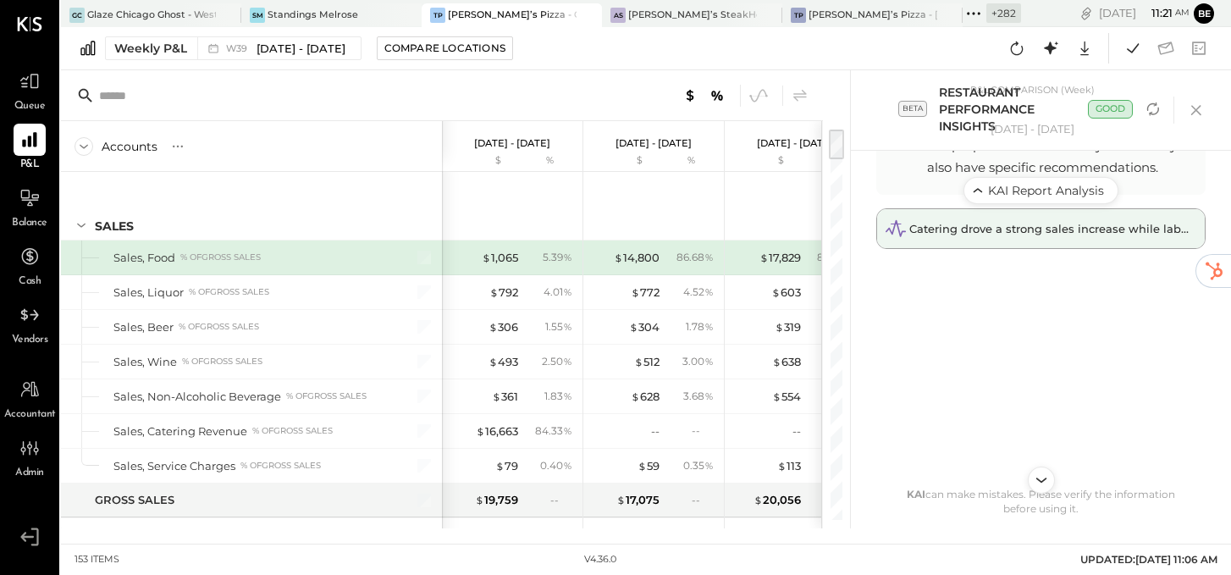
click at [1033, 237] on div "Catering drove a strong sales increase while labor and food costs dropped, impr…" at bounding box center [1041, 228] width 328 height 39
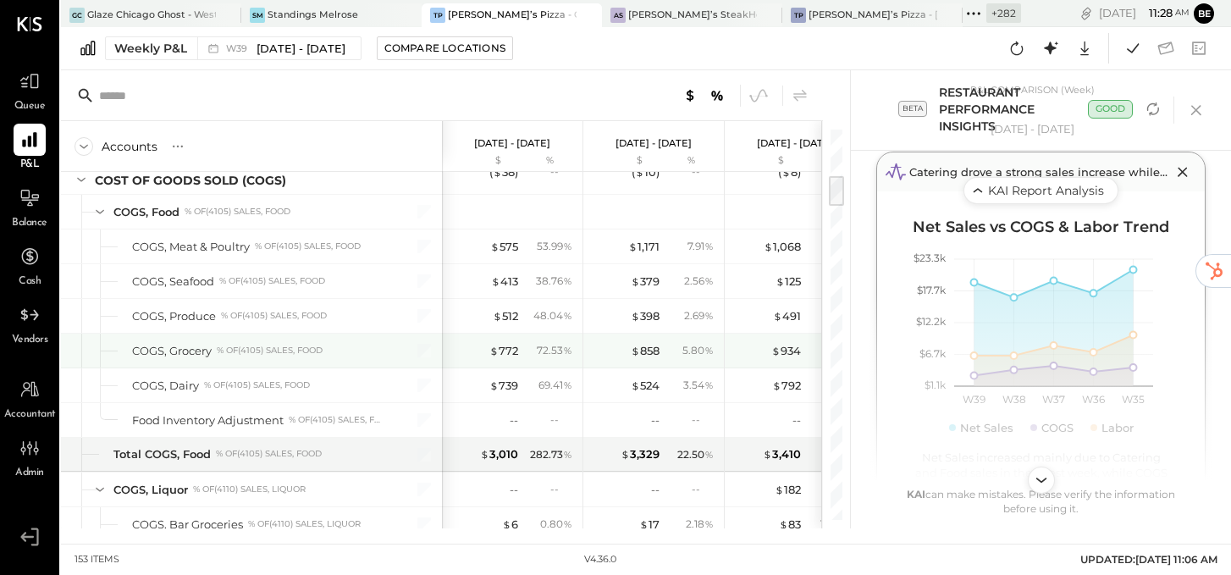
scroll to position [571, 0]
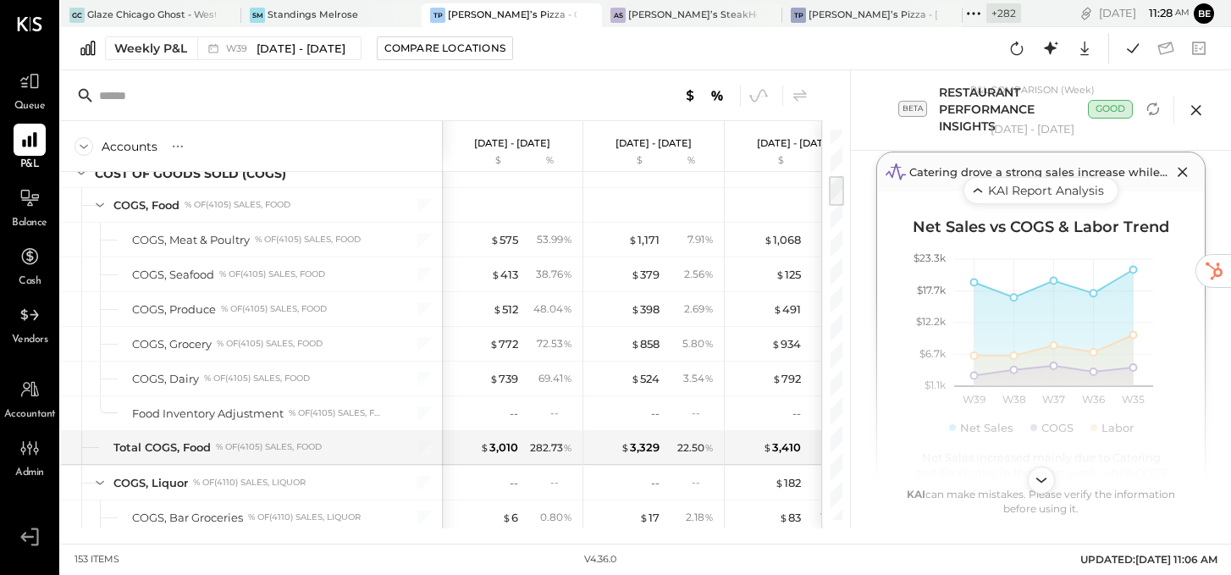
click at [1199, 107] on icon at bounding box center [1195, 110] width 10 height 10
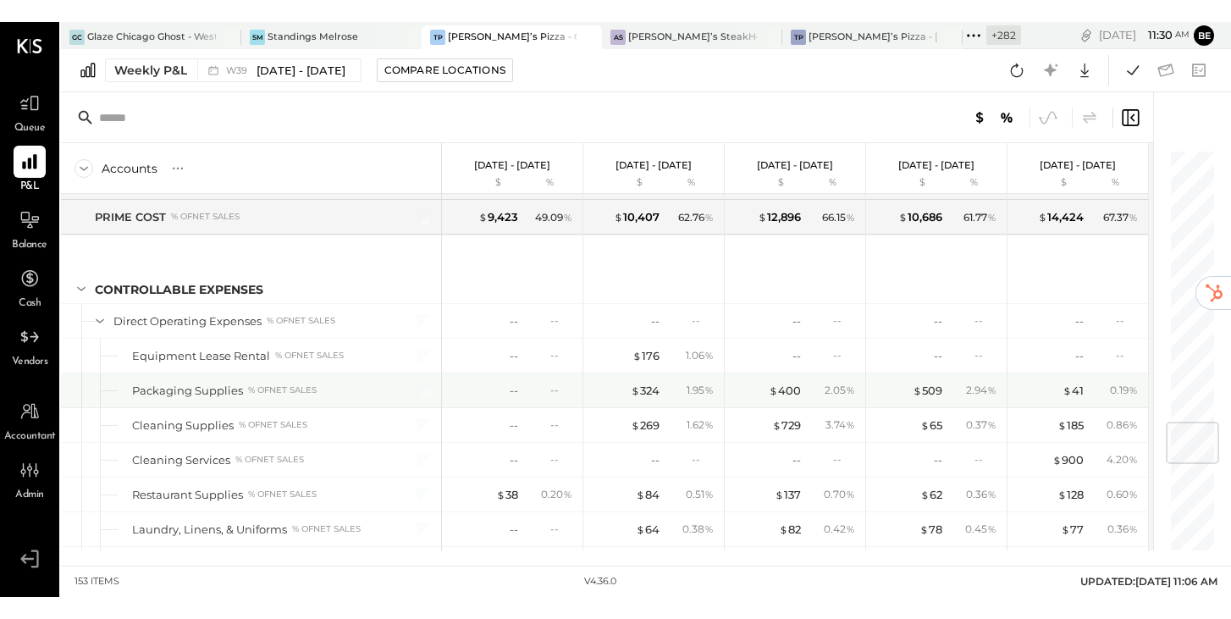
scroll to position [2326, 0]
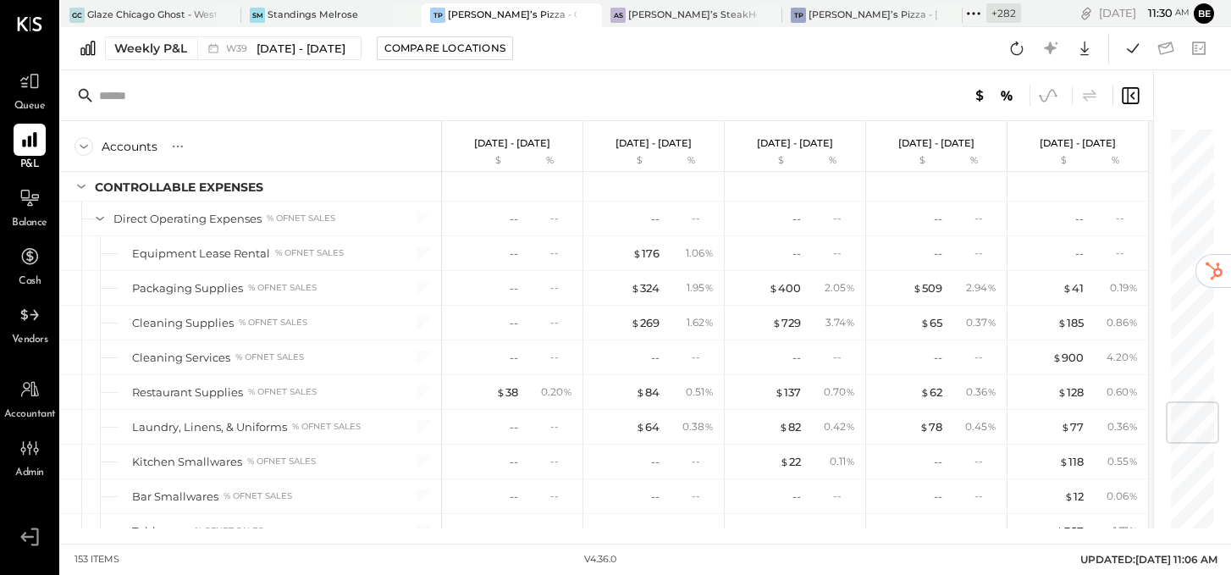
click at [1051, 91] on icon at bounding box center [1048, 96] width 22 height 22
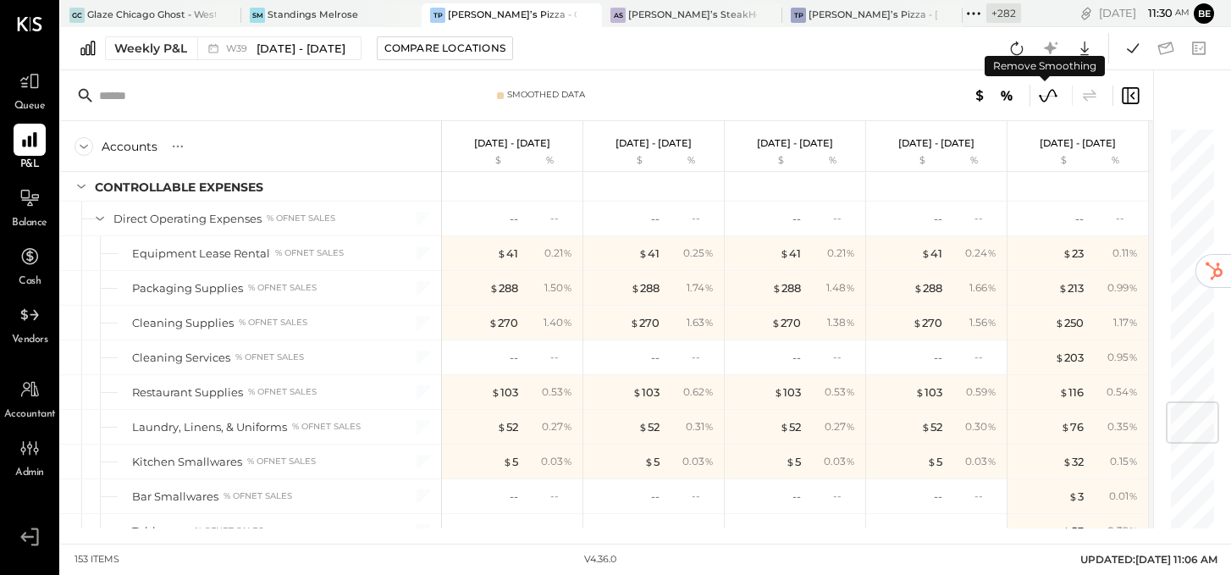
click at [1051, 91] on icon at bounding box center [1048, 96] width 22 height 22
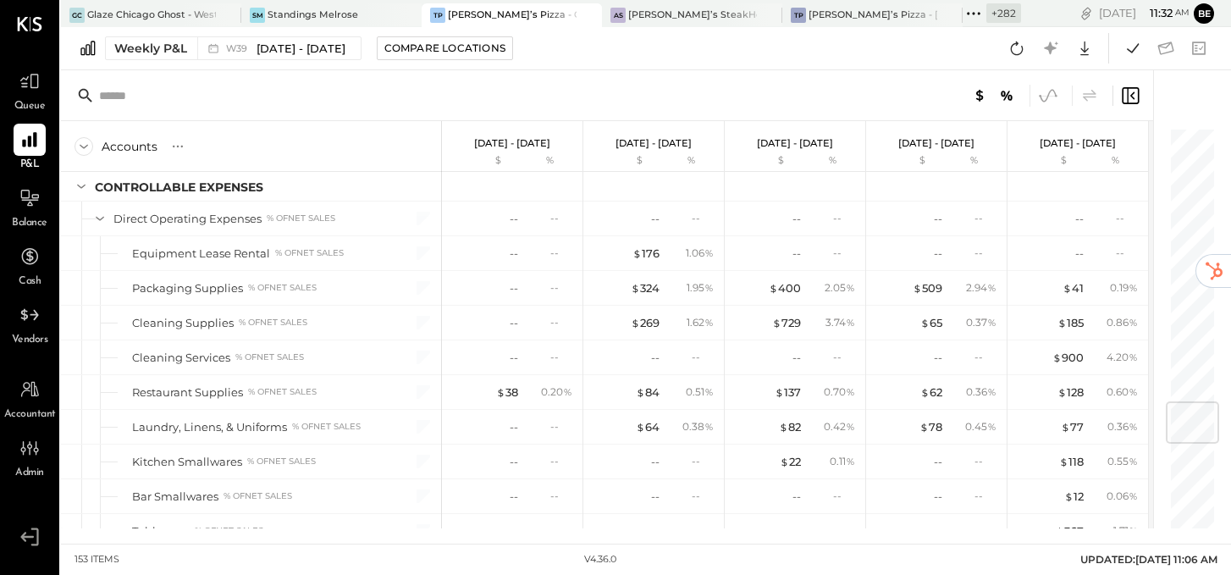
click at [1048, 97] on icon at bounding box center [1048, 96] width 22 height 22
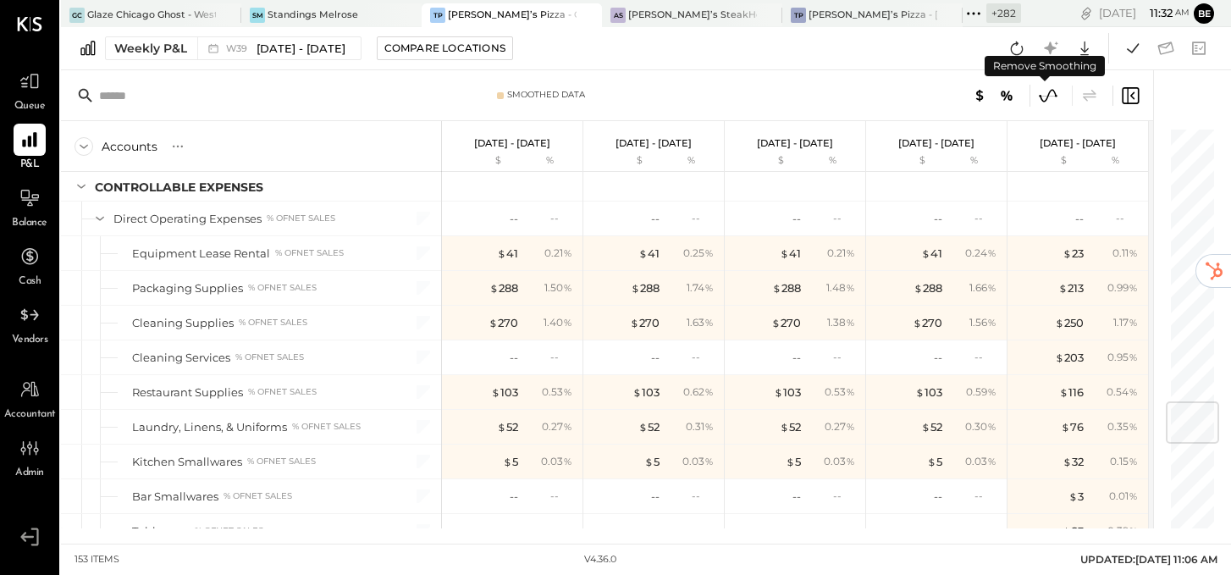
click at [1048, 97] on icon at bounding box center [1048, 96] width 22 height 22
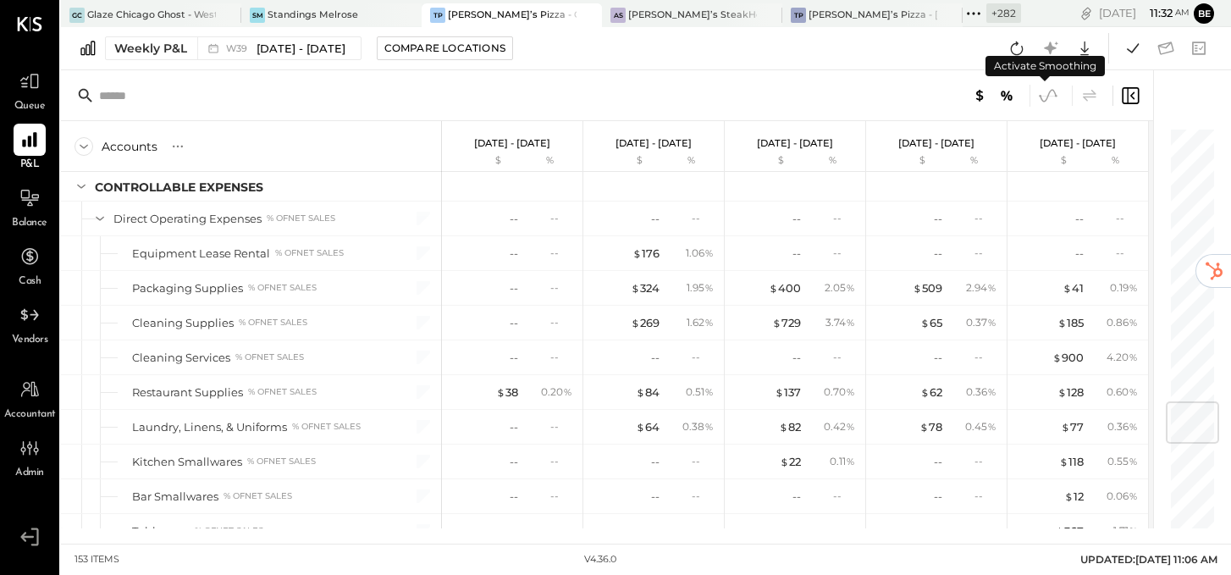
click at [1048, 97] on icon at bounding box center [1048, 96] width 22 height 22
